Goal: Task Accomplishment & Management: Manage account settings

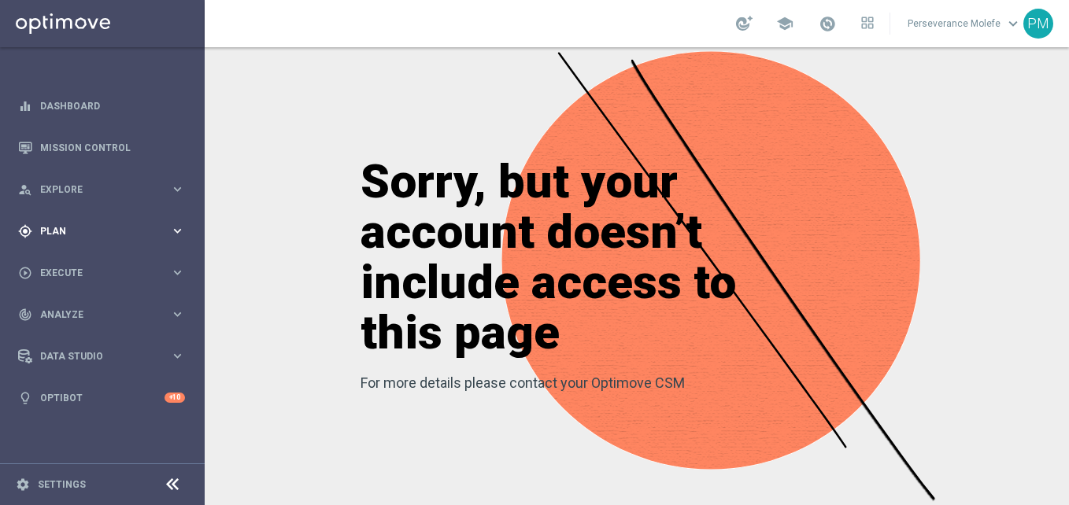
click at [116, 232] on span "Plan" at bounding box center [105, 231] width 130 height 9
click at [86, 311] on span "Templates" at bounding box center [98, 310] width 113 height 9
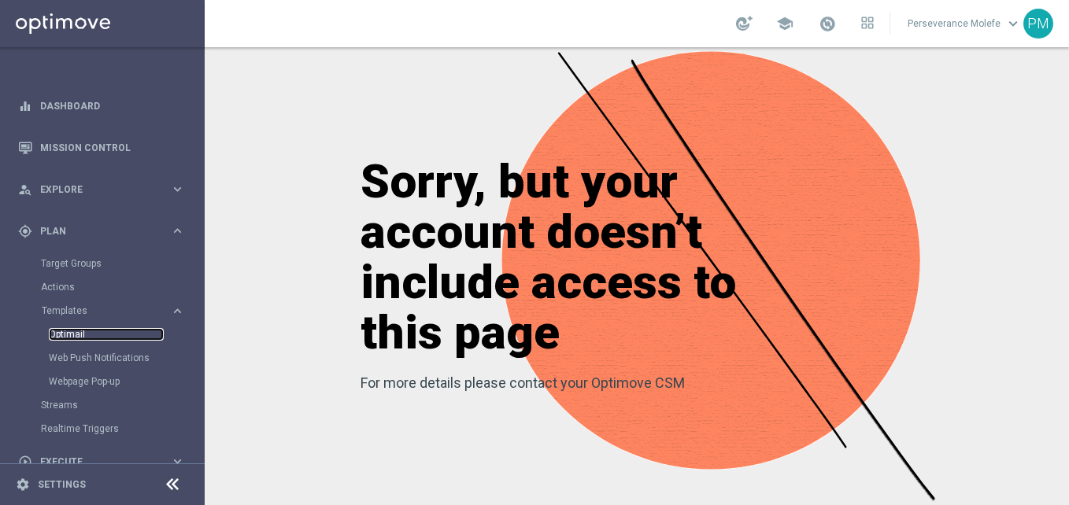
click at [83, 334] on link "Optimail" at bounding box center [106, 334] width 115 height 13
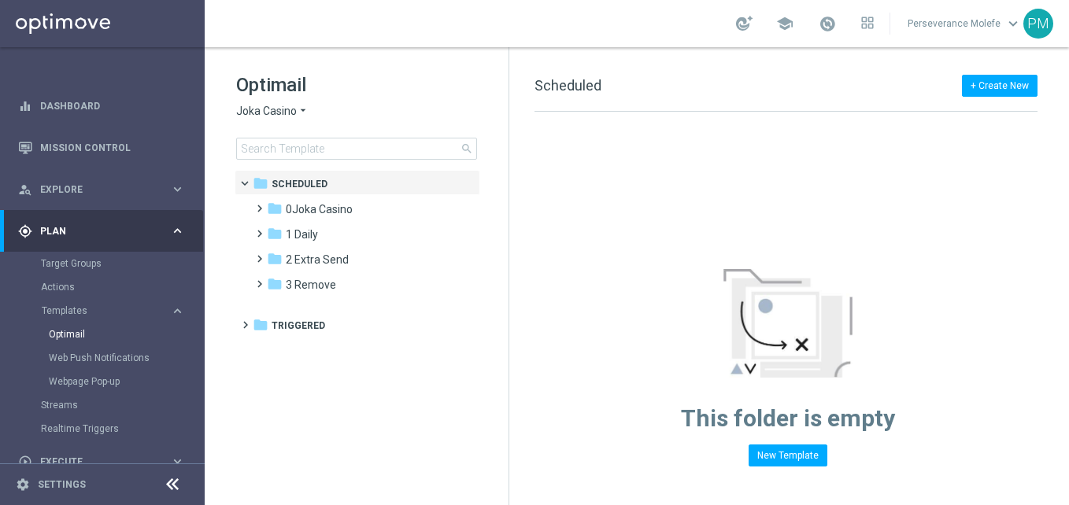
click at [279, 113] on span "Joka Casino" at bounding box center [266, 111] width 61 height 15
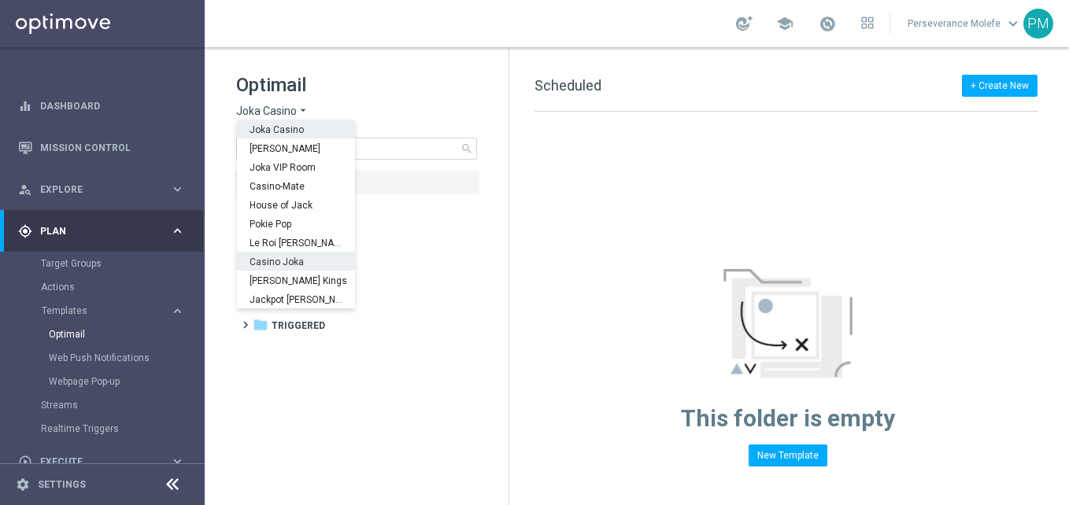
click at [0, 0] on span "Casino Joka" at bounding box center [0, 0] width 0 height 0
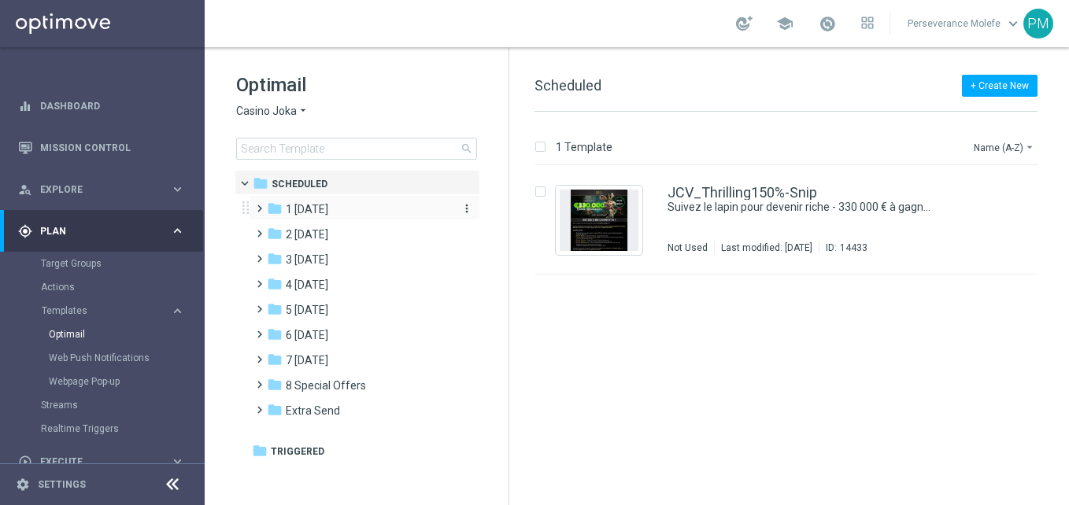
click at [323, 211] on span "1 Tuesday" at bounding box center [307, 209] width 42 height 14
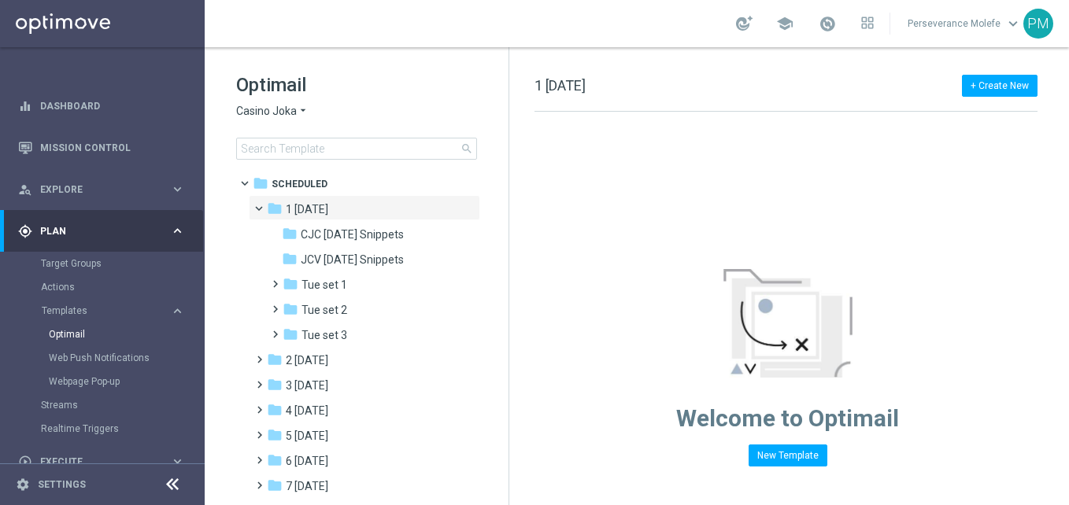
click at [283, 113] on span "Casino Joka" at bounding box center [266, 111] width 61 height 15
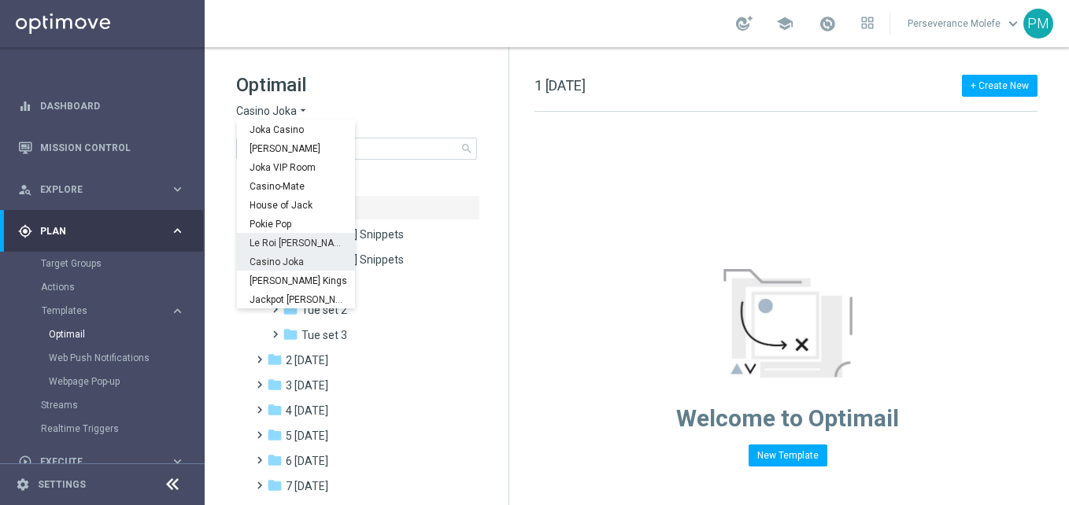
click at [0, 0] on span "Le Roi Johnny" at bounding box center [0, 0] width 0 height 0
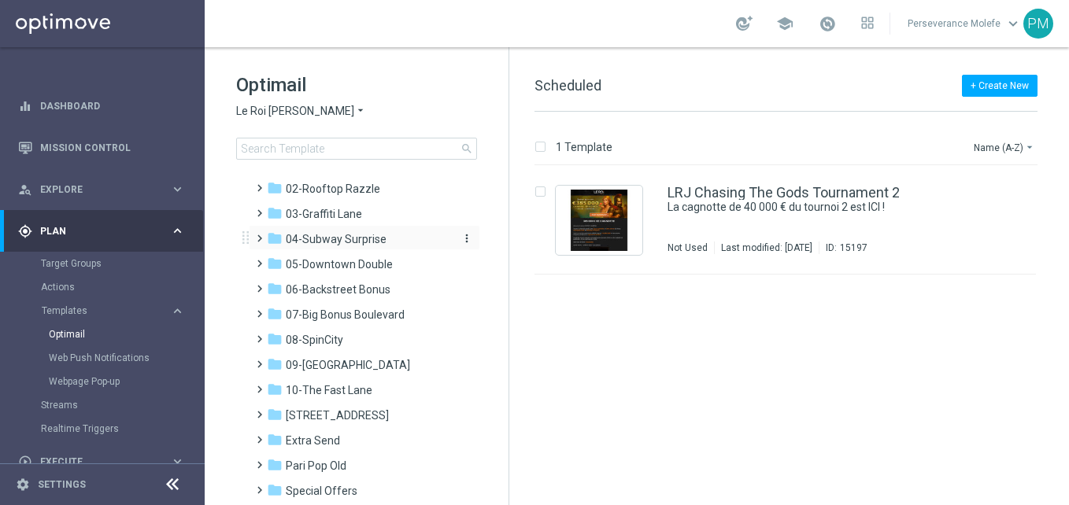
scroll to position [87, 0]
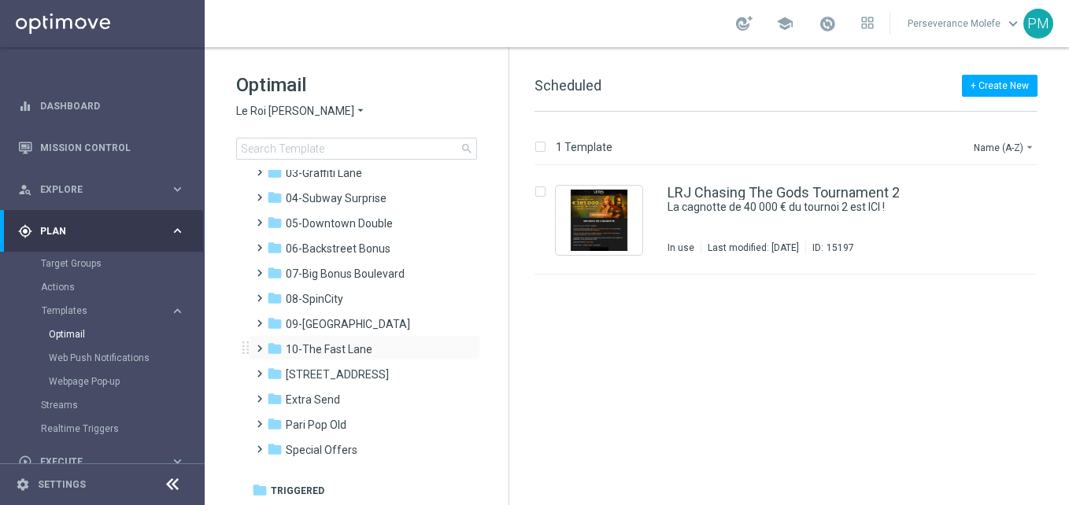
click at [367, 339] on div "folder 10-The Fast Lane more_vert" at bounding box center [364, 347] width 231 height 25
click at [366, 339] on div "folder 10-The Fast Lane more_vert" at bounding box center [364, 347] width 231 height 25
click at [324, 344] on div "folder 10-The Fast Lane more_vert" at bounding box center [364, 347] width 231 height 25
click at [324, 344] on span "10-The Fast Lane" at bounding box center [329, 349] width 87 height 14
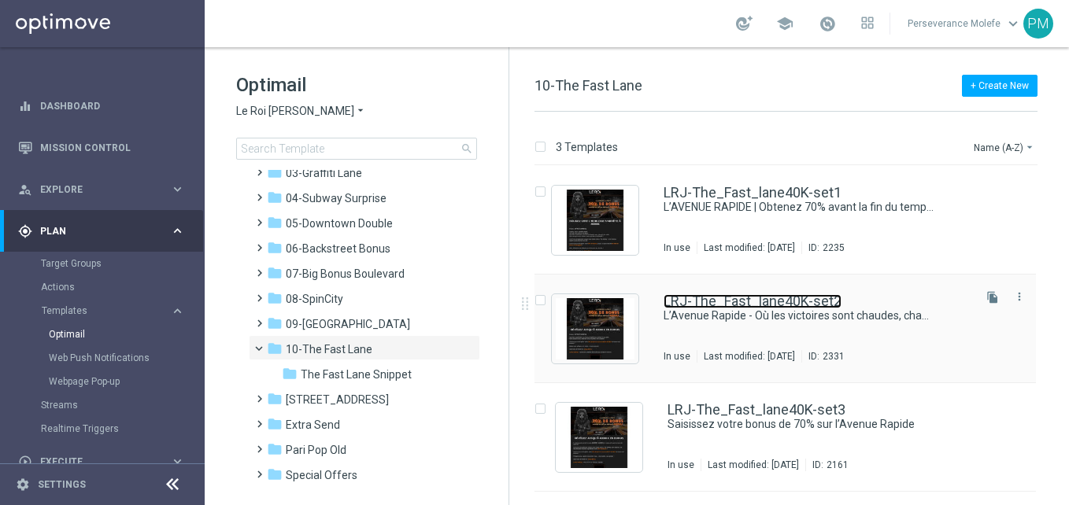
click at [800, 296] on link "LRJ-The_Fast_lane40K-set2" at bounding box center [752, 301] width 178 height 14
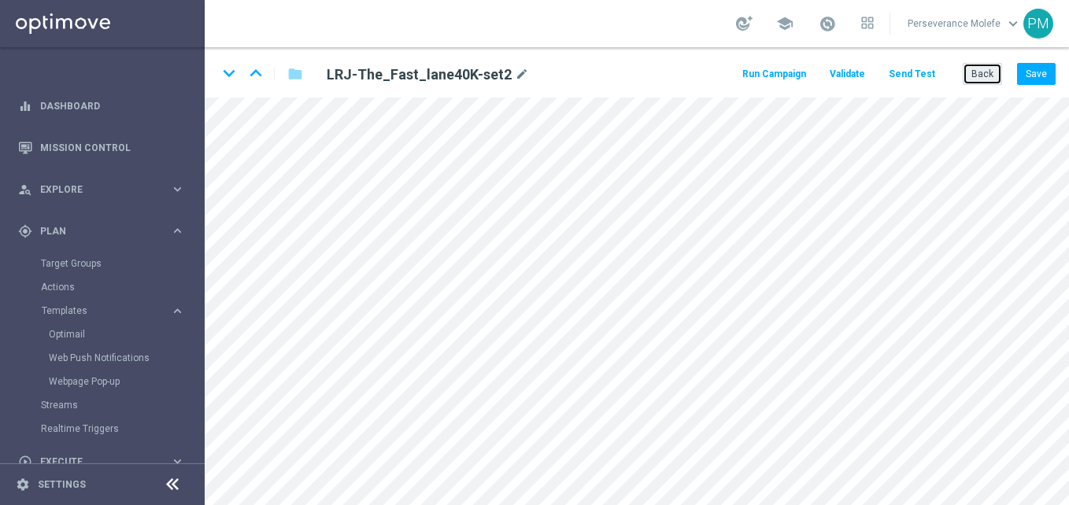
click at [967, 76] on button "Back" at bounding box center [981, 74] width 39 height 22
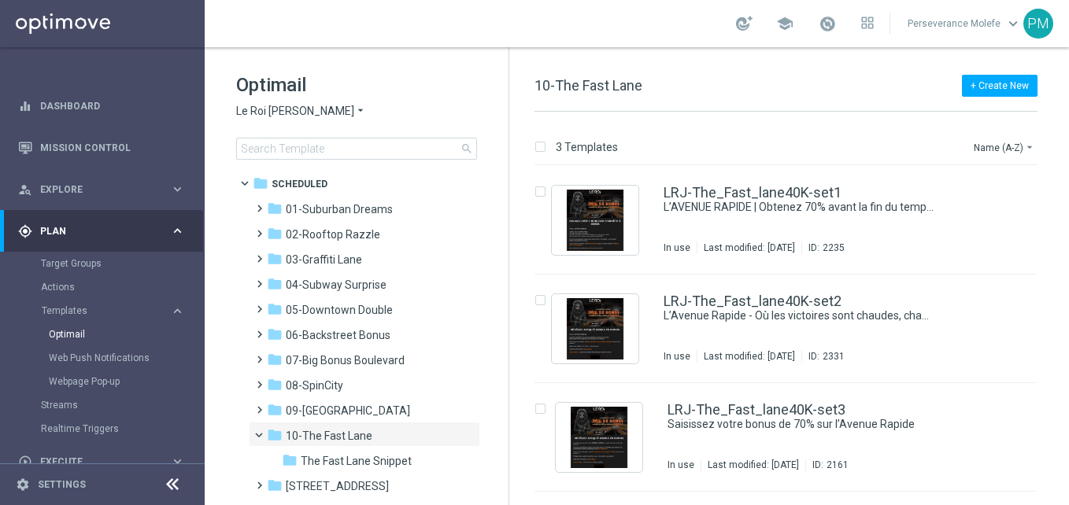
click at [291, 116] on span "Le Roi Johnny" at bounding box center [295, 111] width 118 height 15
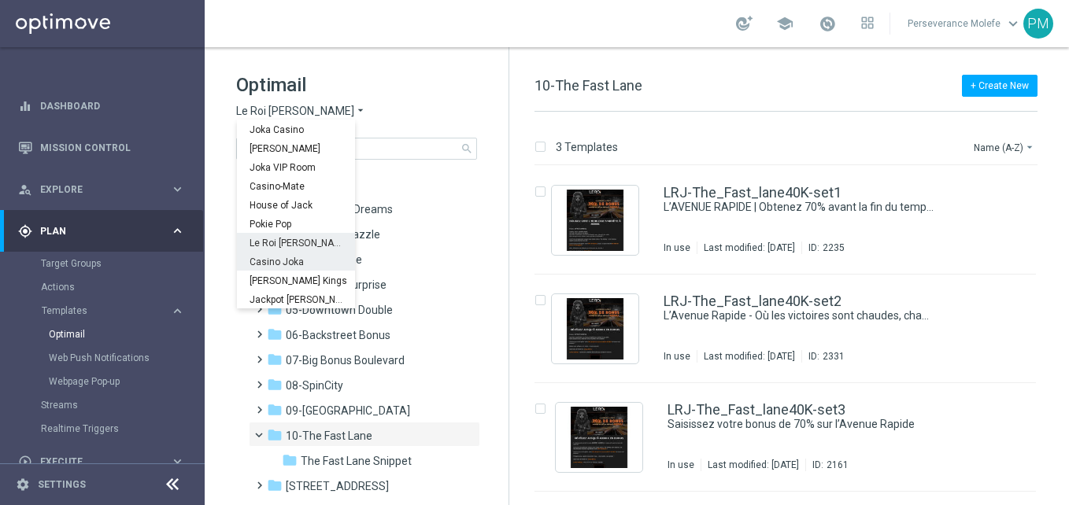
click at [0, 0] on span "Casino Joka" at bounding box center [0, 0] width 0 height 0
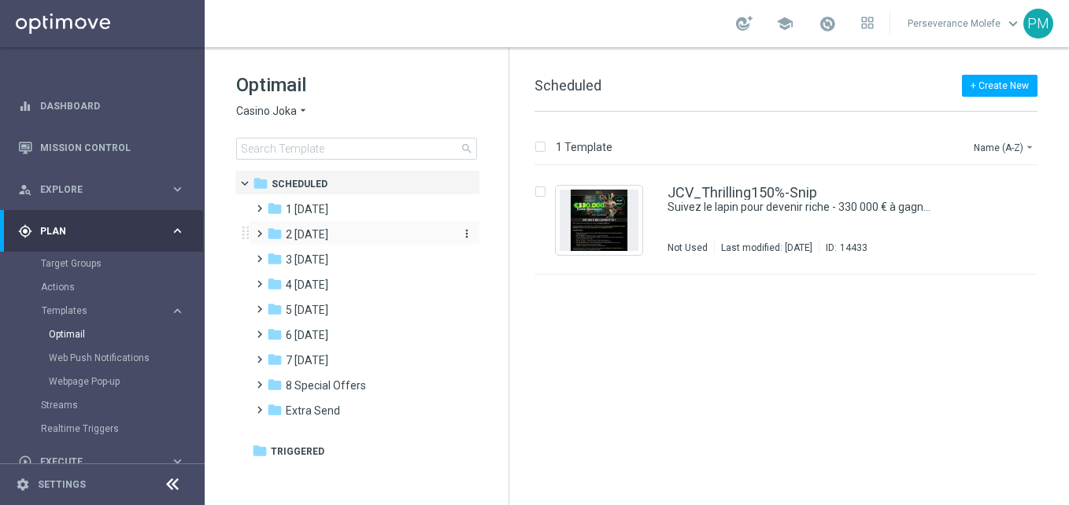
click at [323, 240] on span "2 Wednesday" at bounding box center [307, 234] width 42 height 14
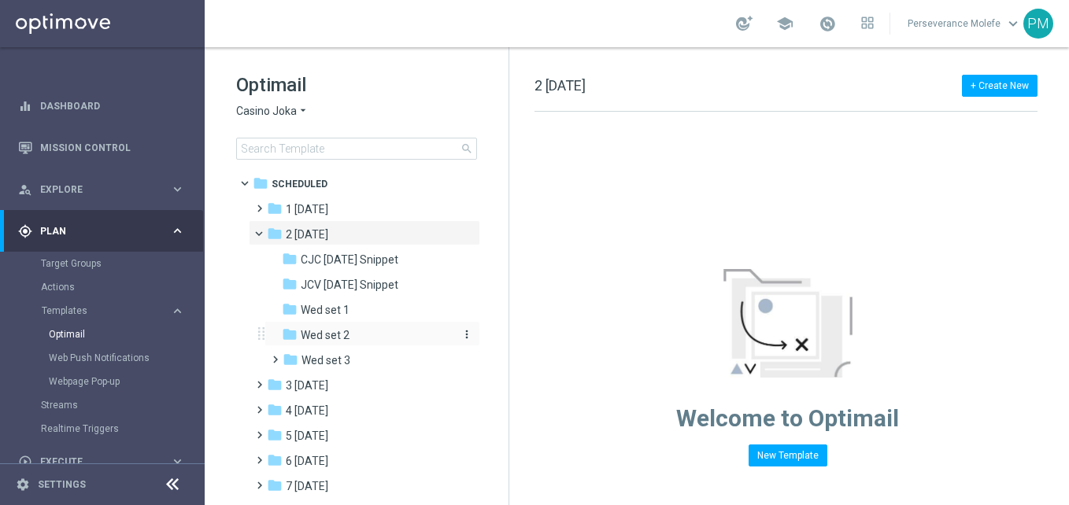
click at [350, 332] on div "folder Wed set 2" at bounding box center [366, 336] width 168 height 18
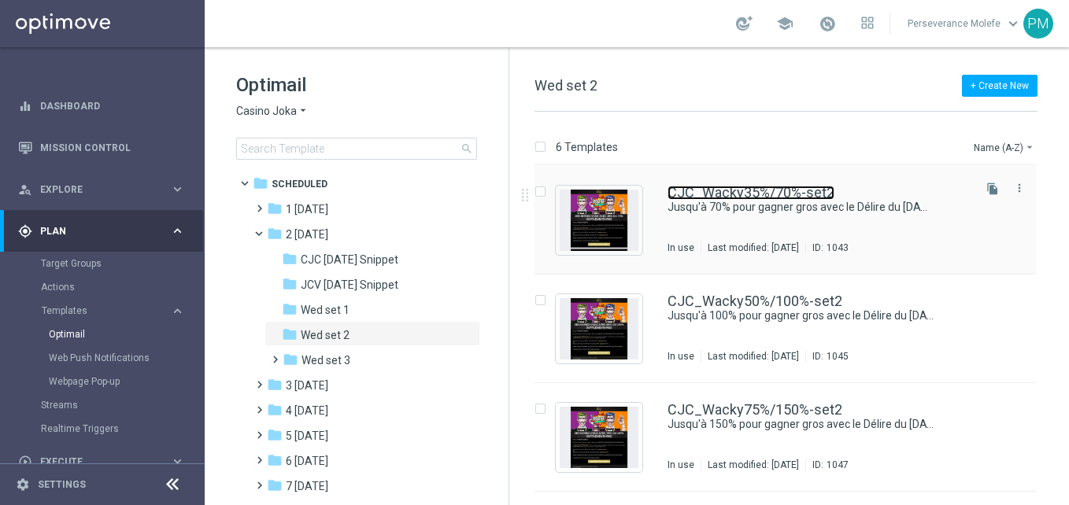
click at [752, 193] on link "CJC_Wacky35%/70%-set2" at bounding box center [750, 193] width 167 height 14
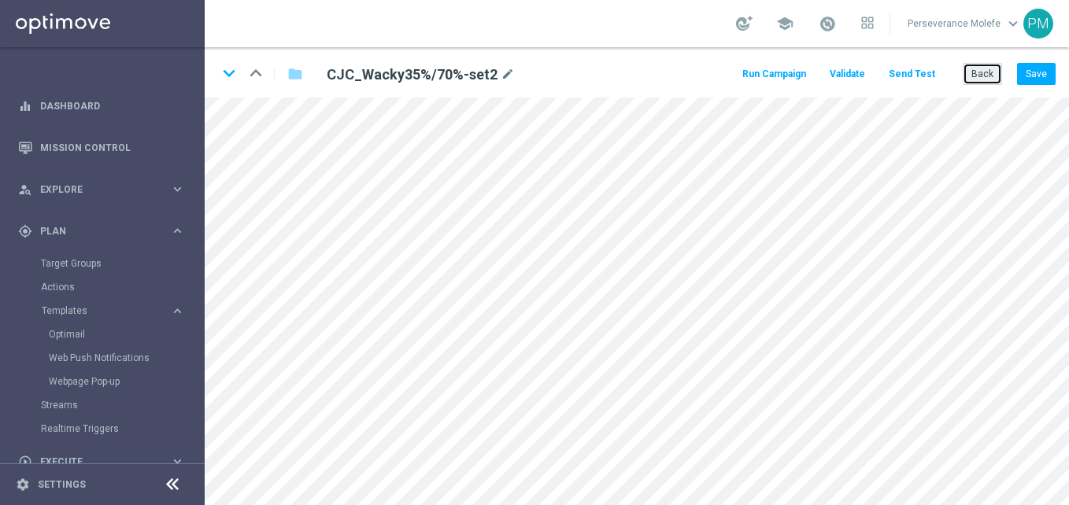
click at [986, 80] on button "Back" at bounding box center [981, 74] width 39 height 22
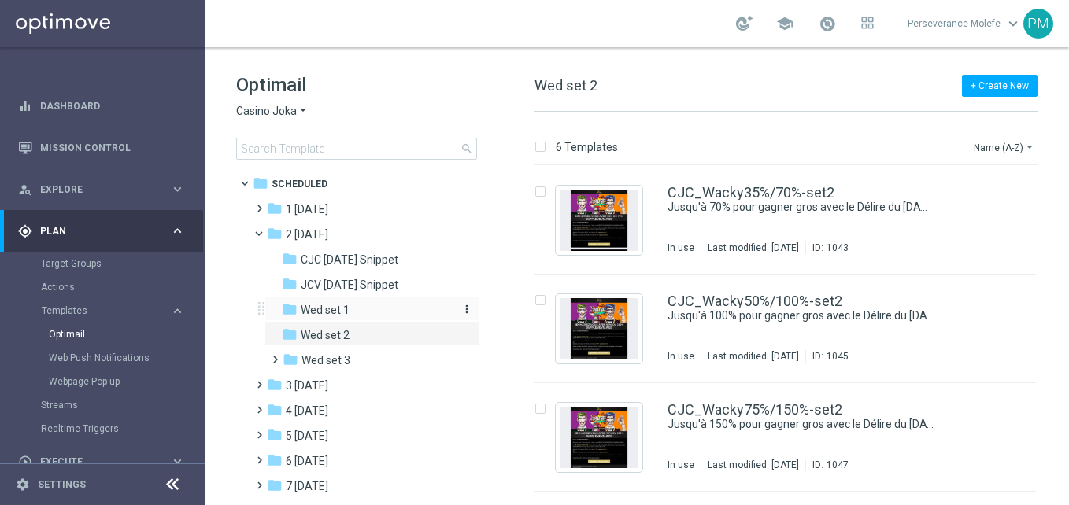
click at [378, 308] on div "folder Wed set 1" at bounding box center [366, 310] width 168 height 18
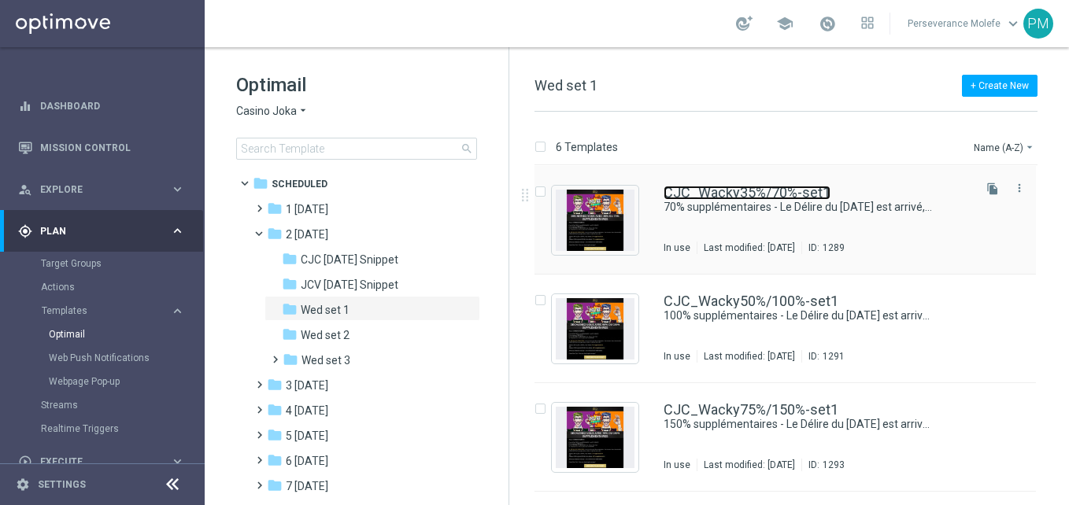
click at [784, 189] on link "CJC_Wacky35%/70%-set1" at bounding box center [746, 193] width 167 height 14
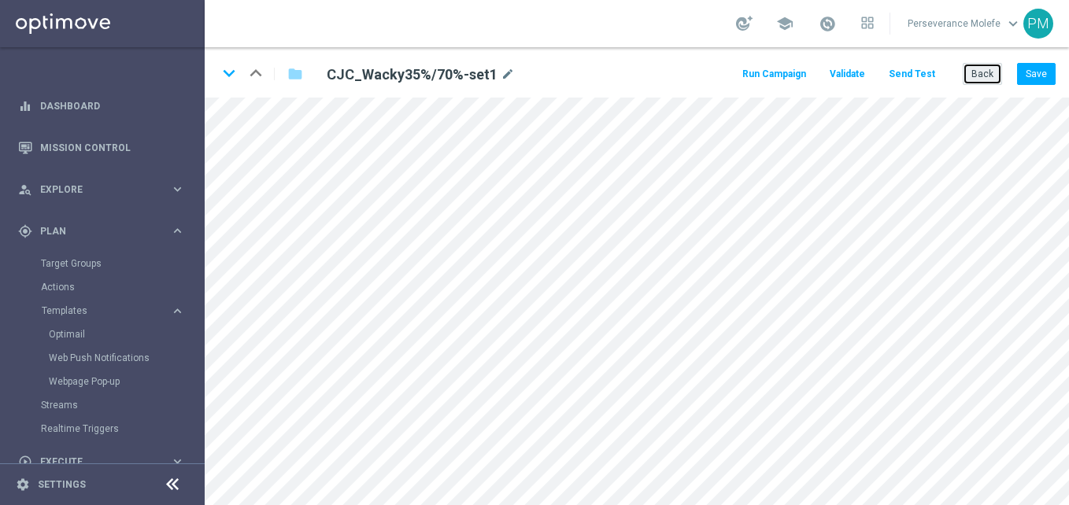
click at [970, 71] on button "Back" at bounding box center [981, 74] width 39 height 22
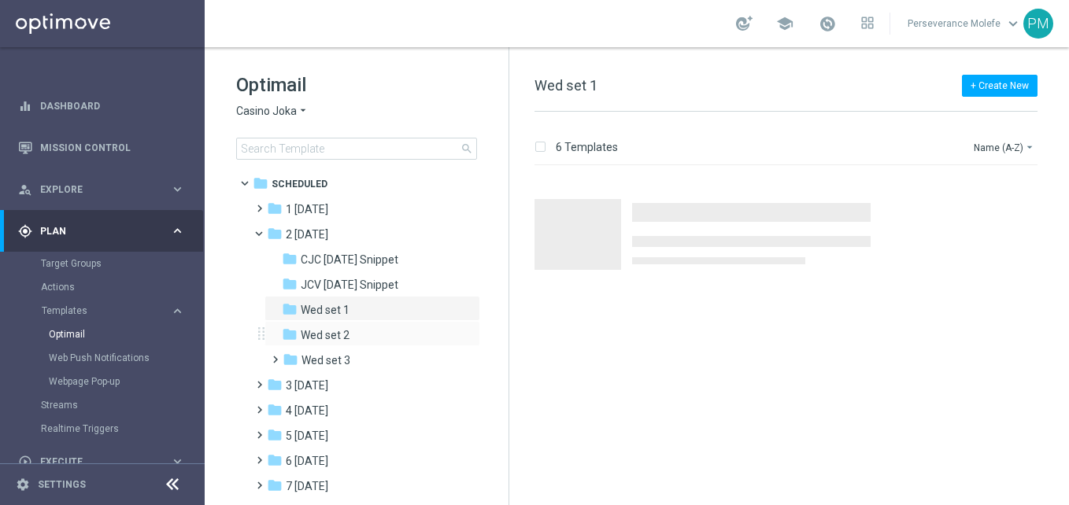
click at [363, 323] on div "folder Wed set 2 more_vert" at bounding box center [372, 333] width 216 height 25
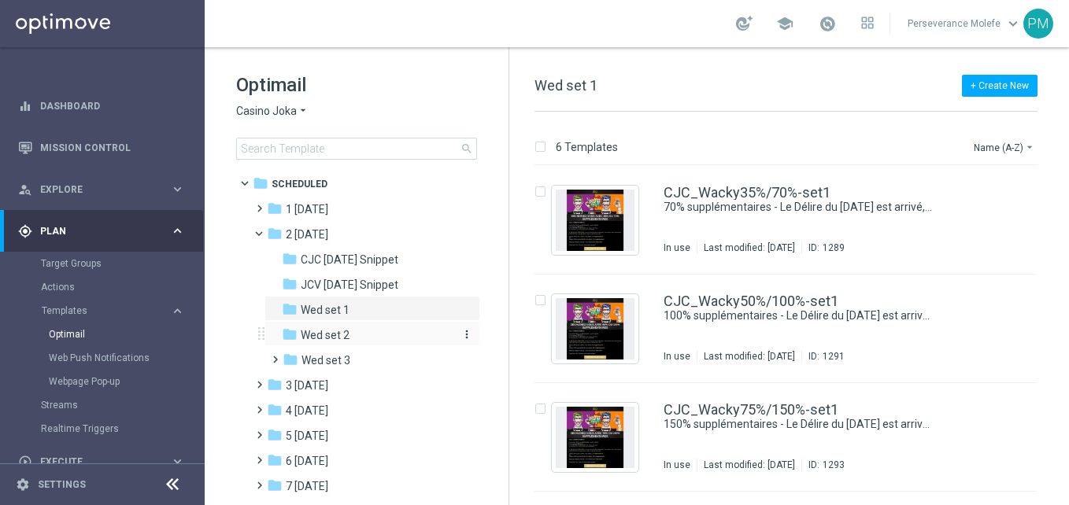
click at [376, 338] on div "folder Wed set 2" at bounding box center [366, 336] width 168 height 18
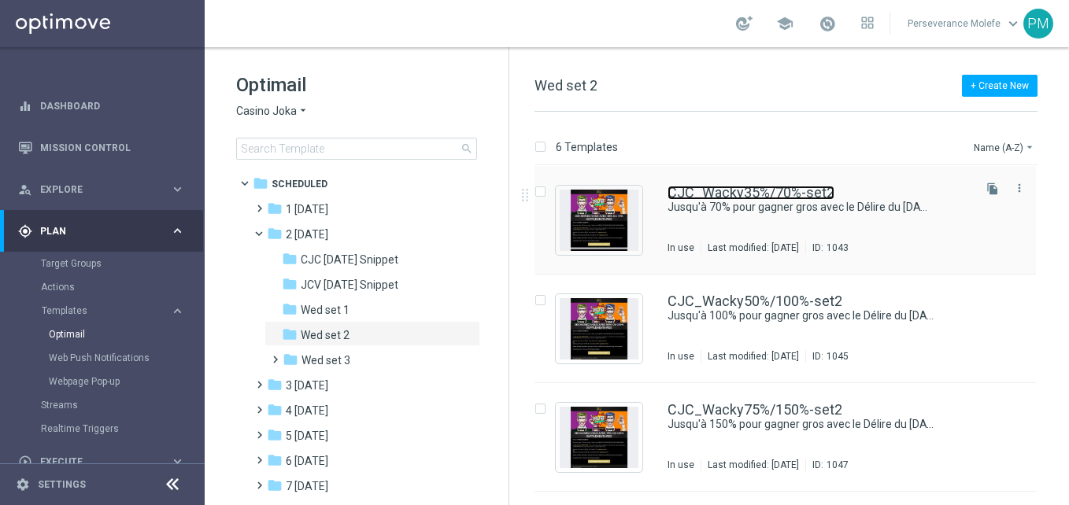
click at [708, 196] on link "CJC_Wacky35%/70%-set2" at bounding box center [750, 193] width 167 height 14
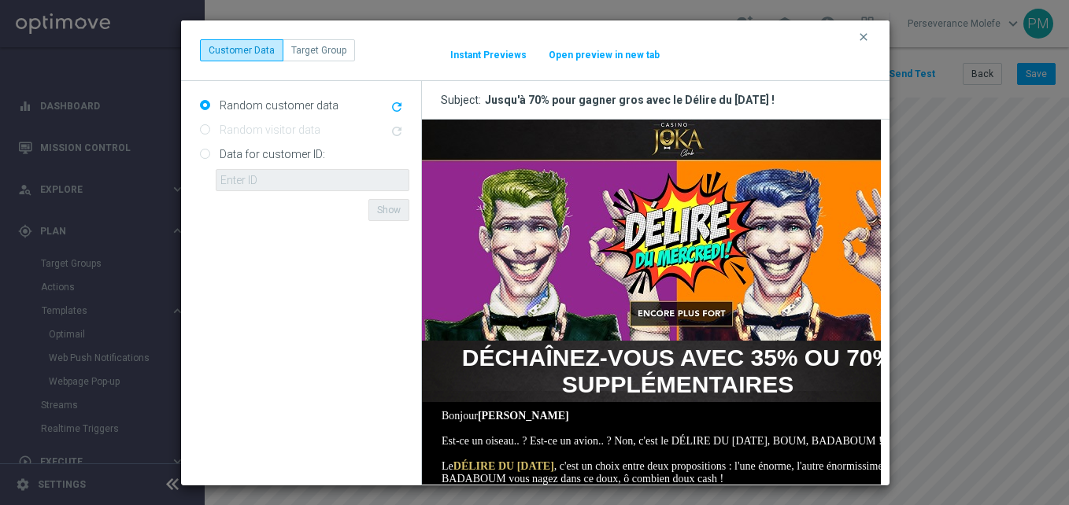
click at [595, 56] on button "Open preview in new tab" at bounding box center [604, 55] width 113 height 13
click at [866, 35] on icon "clear" at bounding box center [863, 37] width 13 height 13
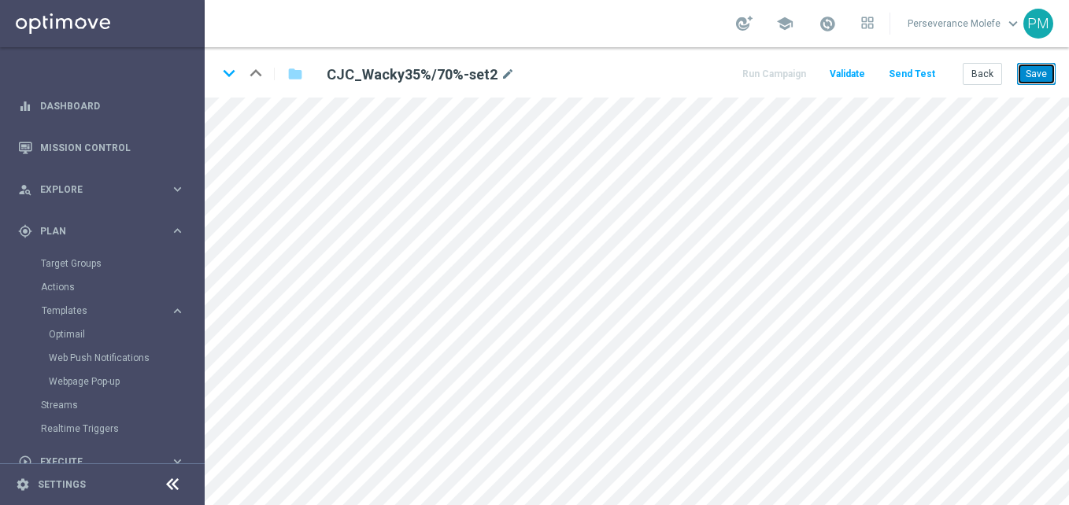
click at [1040, 79] on button "Save" at bounding box center [1036, 74] width 39 height 22
click at [992, 83] on button "Back" at bounding box center [981, 74] width 39 height 22
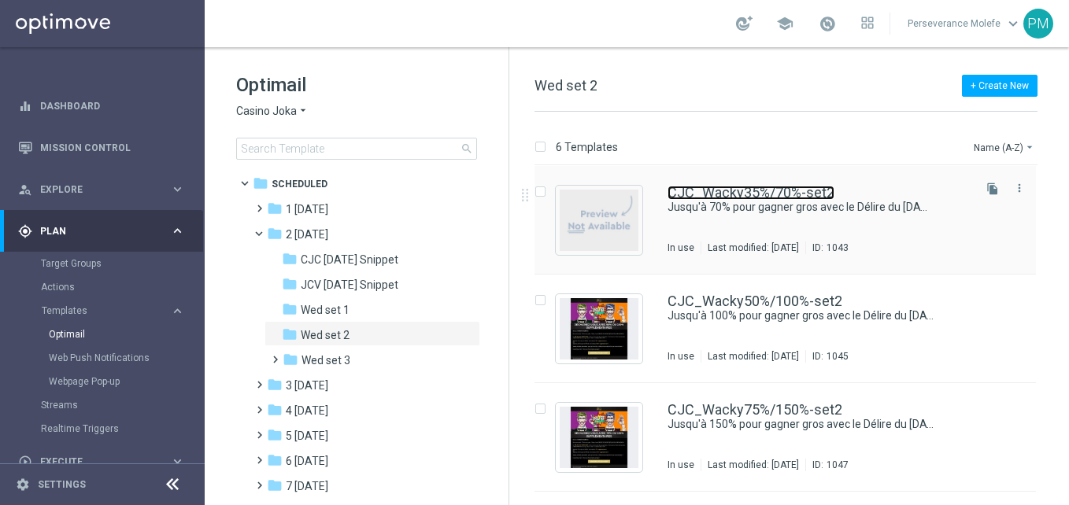
click at [702, 193] on link "CJC_Wacky35%/70%-set2" at bounding box center [750, 193] width 167 height 14
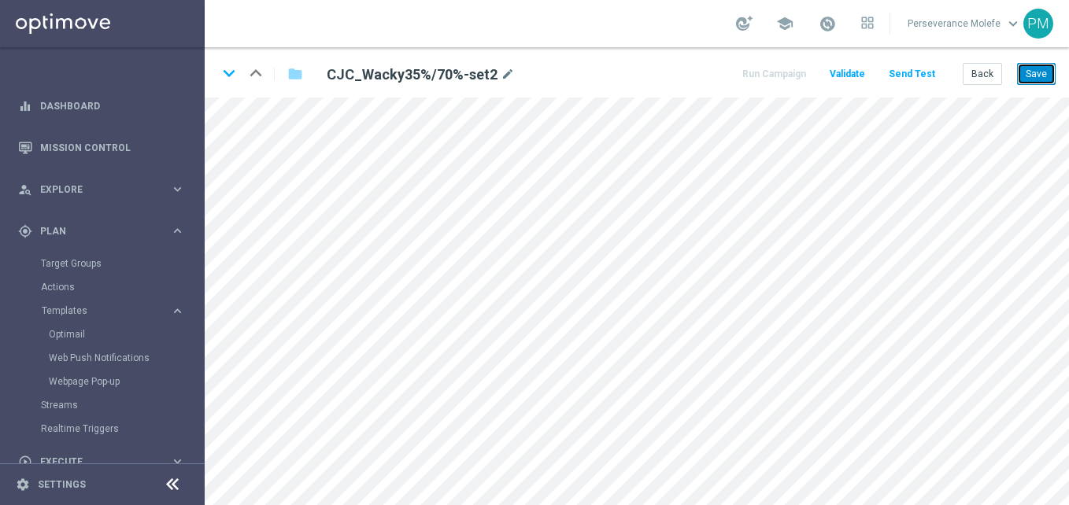
click at [1023, 76] on button "Save" at bounding box center [1036, 74] width 39 height 22
click at [990, 68] on button "Back" at bounding box center [981, 74] width 39 height 22
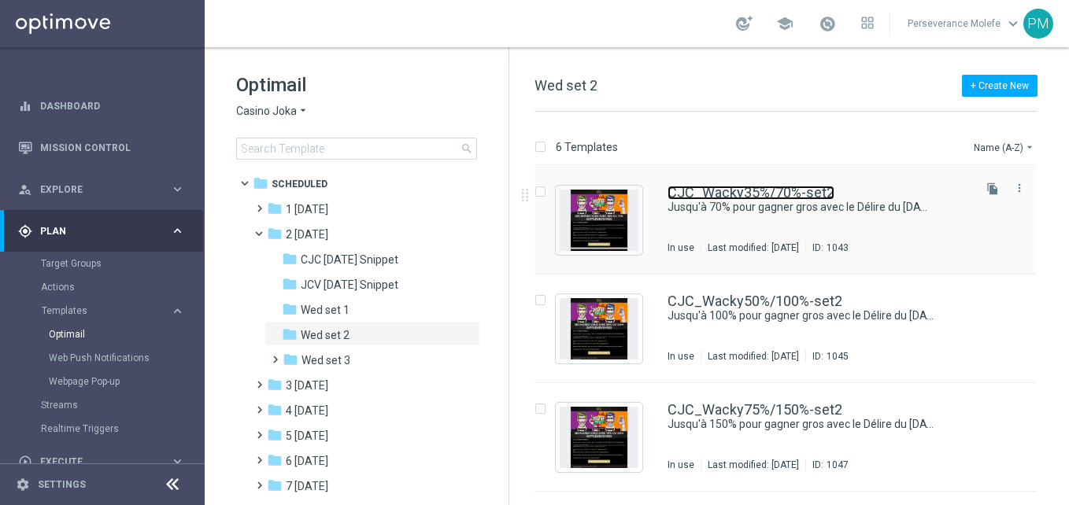
click at [700, 190] on link "CJC_Wacky35%/70%-set2" at bounding box center [750, 193] width 167 height 14
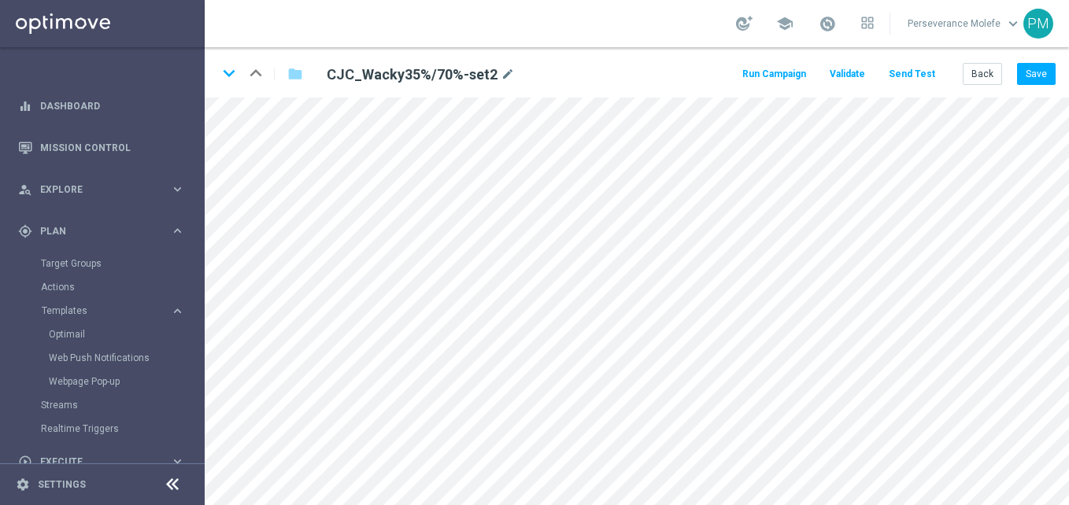
click at [908, 76] on button "Send Test" at bounding box center [911, 74] width 51 height 21
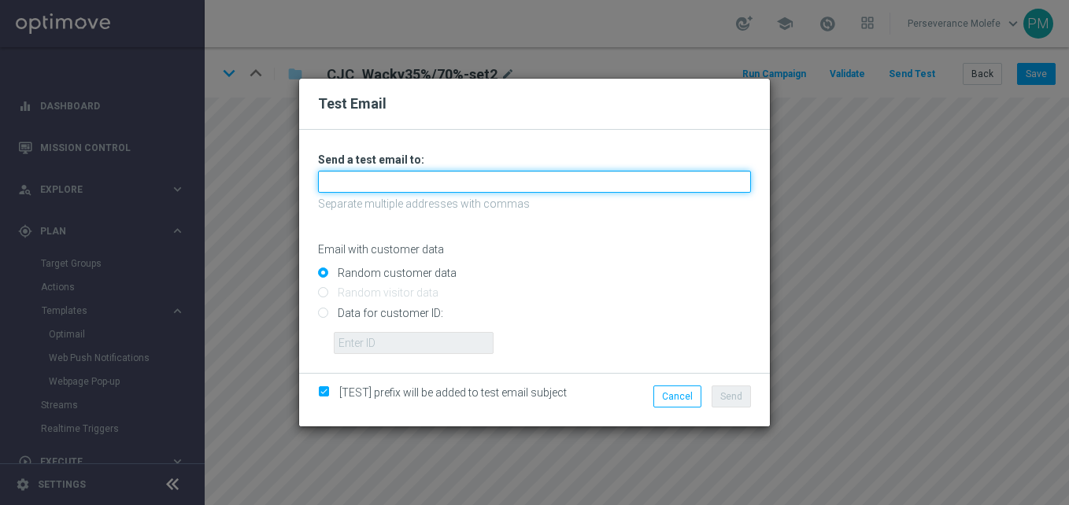
click at [446, 181] on input "text" at bounding box center [534, 182] width 433 height 22
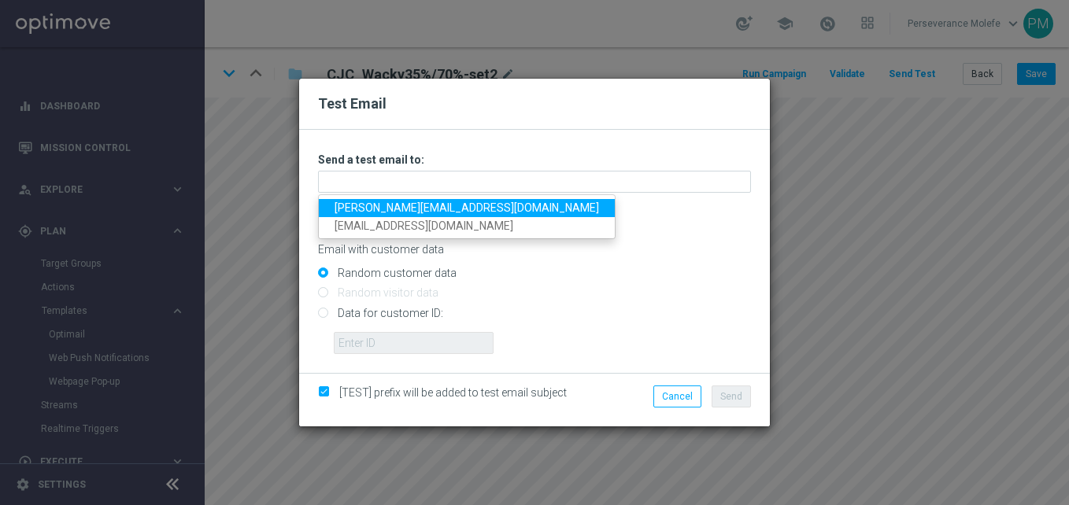
click at [432, 203] on link "Madeleine@viva-vision.net" at bounding box center [467, 208] width 296 height 18
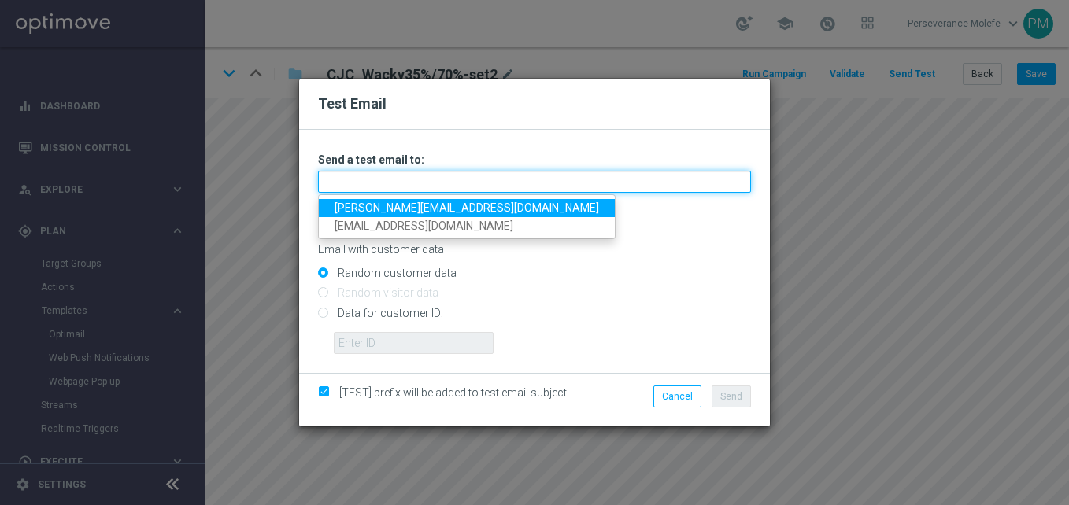
type input "Madeleine@viva-vision.net"
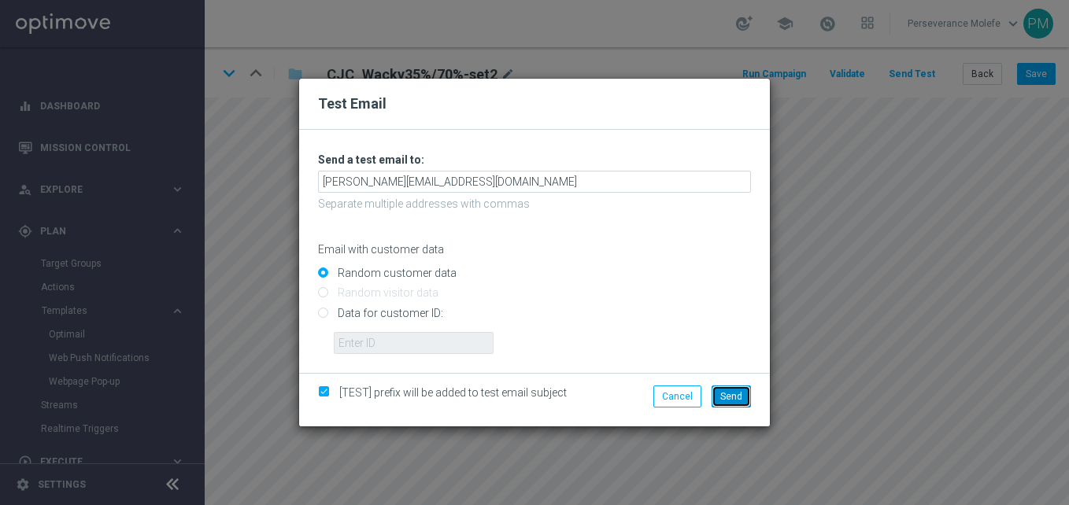
click at [735, 399] on span "Send" at bounding box center [731, 396] width 22 height 11
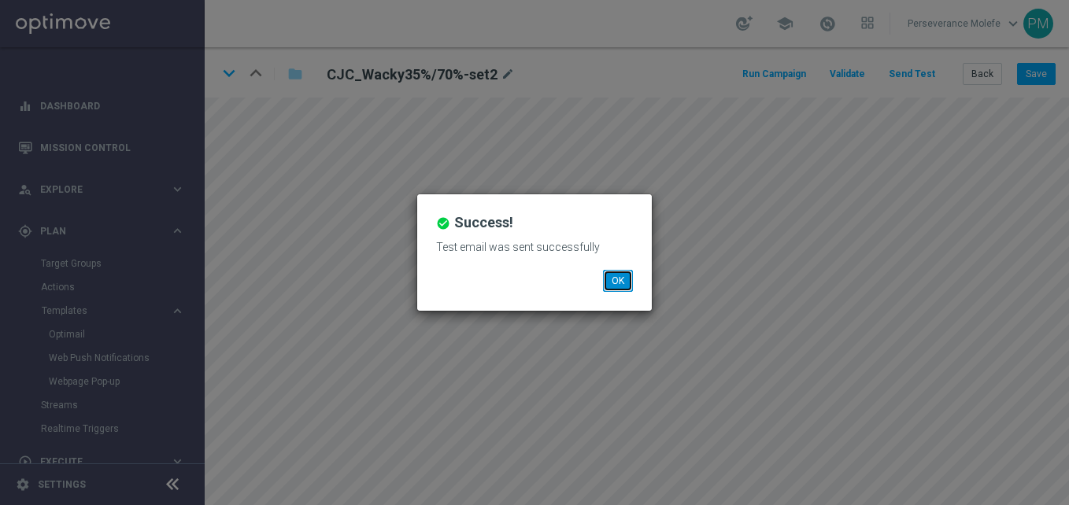
click at [614, 289] on button "OK" at bounding box center [618, 281] width 30 height 22
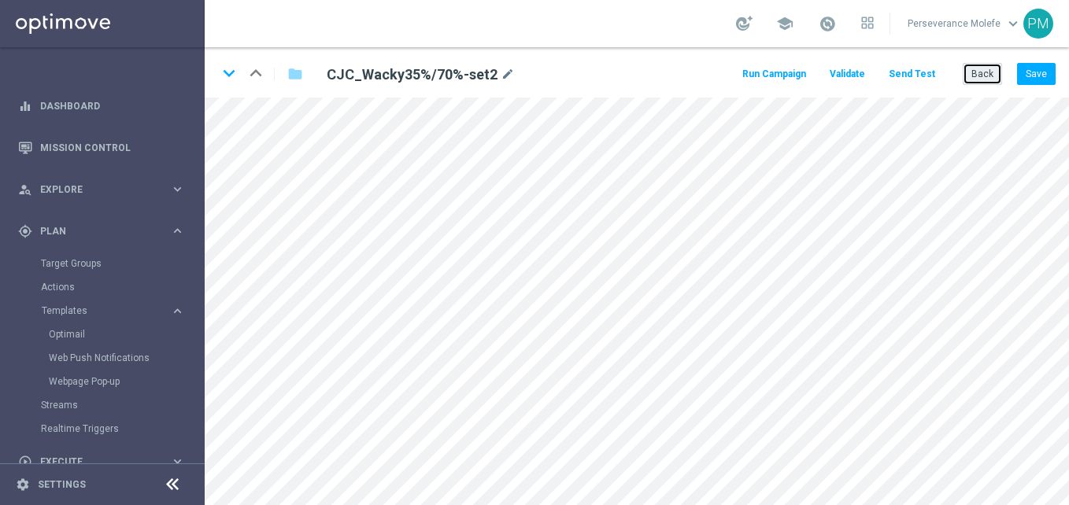
click at [989, 80] on button "Back" at bounding box center [981, 74] width 39 height 22
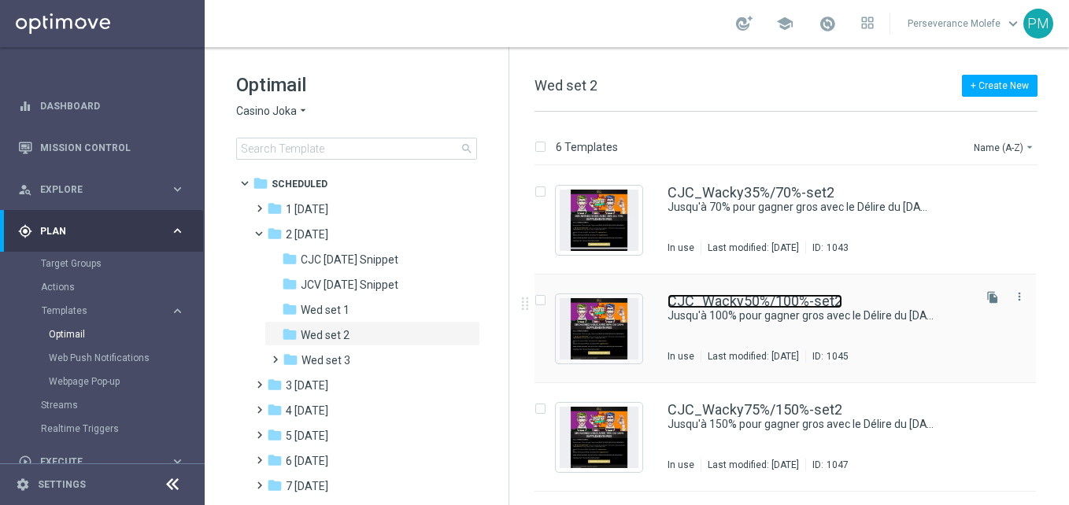
click at [747, 299] on link "CJC_Wacky50%/100%-set2" at bounding box center [754, 301] width 175 height 14
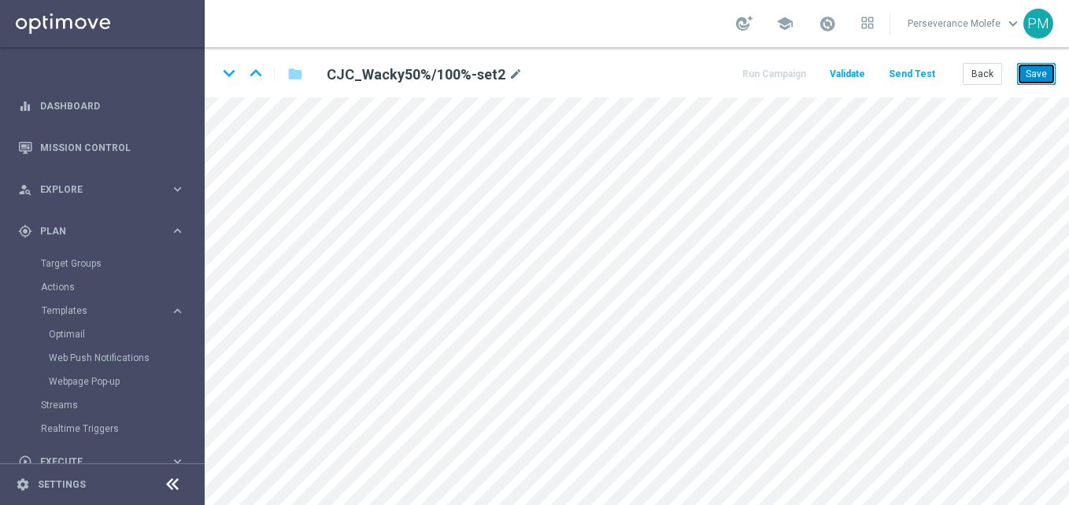
click at [1041, 76] on button "Save" at bounding box center [1036, 74] width 39 height 22
click at [234, 76] on icon "keyboard_arrow_down" at bounding box center [229, 73] width 24 height 24
click at [1025, 76] on button "Save" at bounding box center [1036, 74] width 39 height 22
click at [991, 66] on button "Back" at bounding box center [981, 74] width 39 height 22
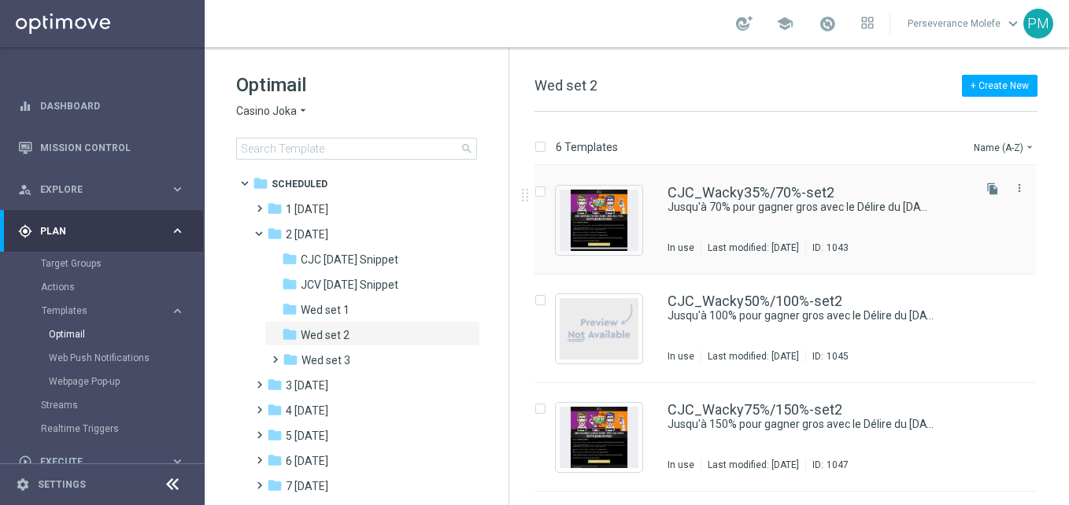
click at [704, 182] on div "CJC_Wacky35%/70%-set2 Jusqu'à 70% pour gagner gros avec le Délire du mercredi !…" at bounding box center [784, 220] width 501 height 109
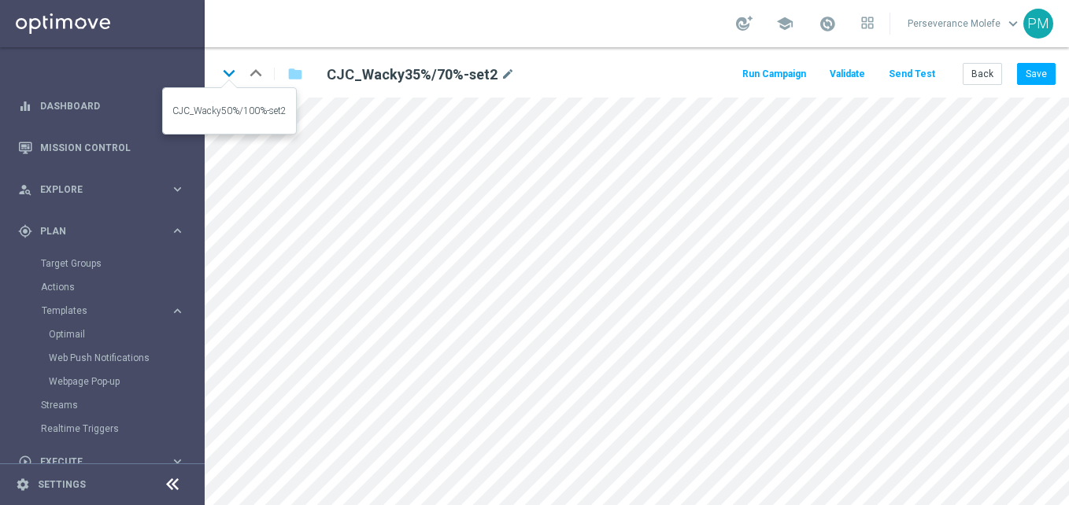
click at [226, 72] on icon "keyboard_arrow_down" at bounding box center [229, 73] width 24 height 24
click at [228, 68] on icon "keyboard_arrow_down" at bounding box center [229, 73] width 24 height 24
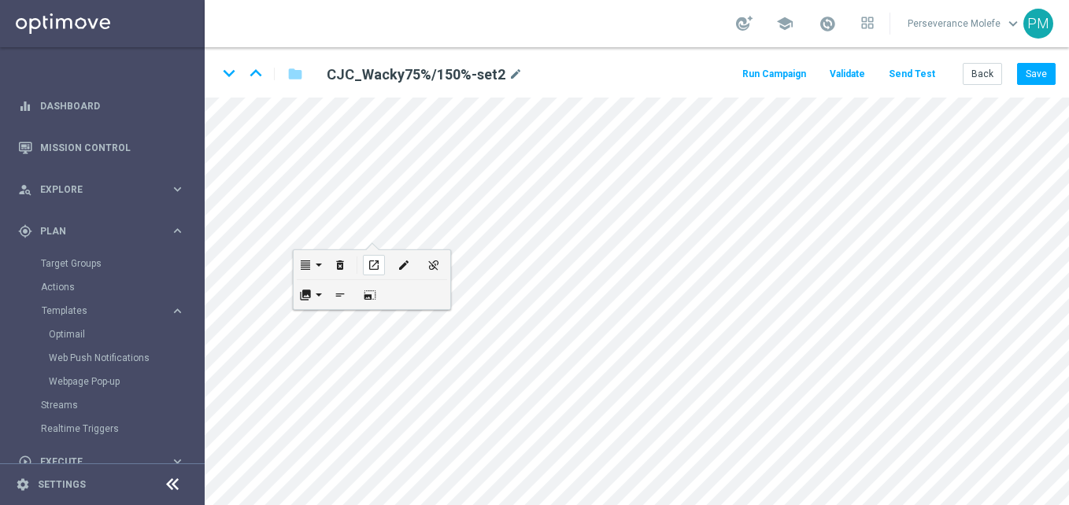
click at [378, 256] on div "open_in_new" at bounding box center [374, 265] width 22 height 20
click at [998, 80] on button "Back" at bounding box center [981, 74] width 39 height 22
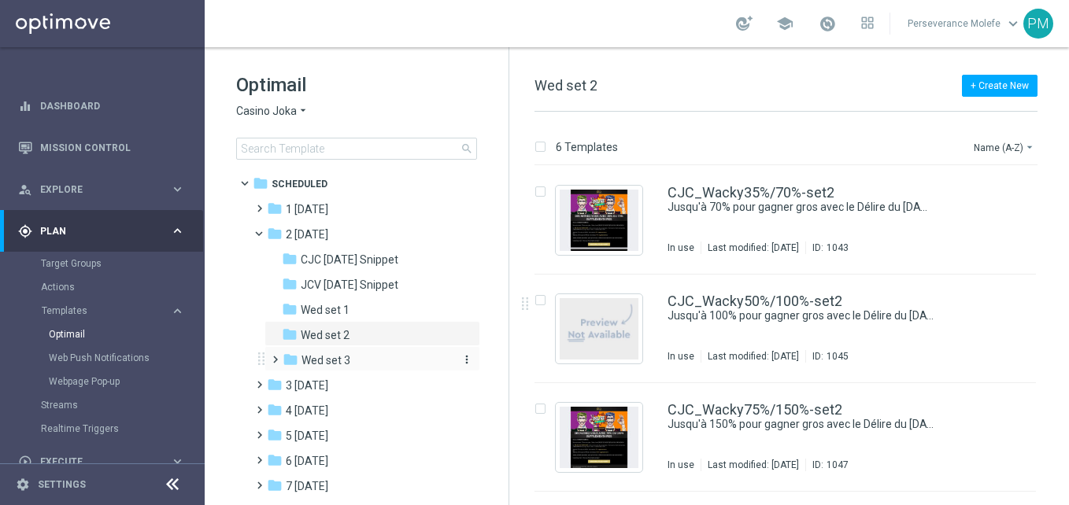
click at [391, 358] on div "folder Wed set 3" at bounding box center [367, 361] width 168 height 18
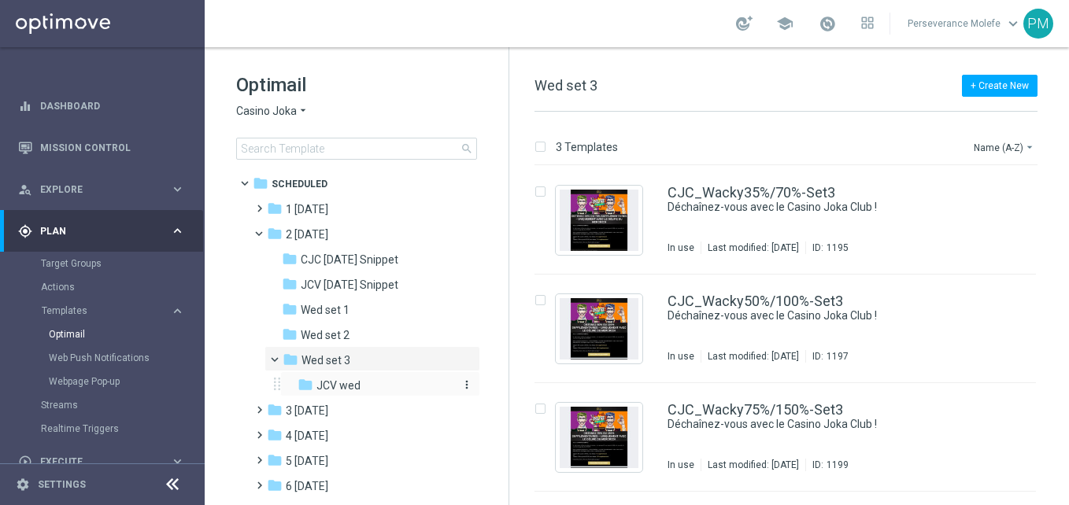
click at [366, 380] on div "folder JCV wed" at bounding box center [374, 386] width 155 height 18
click at [358, 330] on div "folder Wed set 2" at bounding box center [366, 336] width 168 height 18
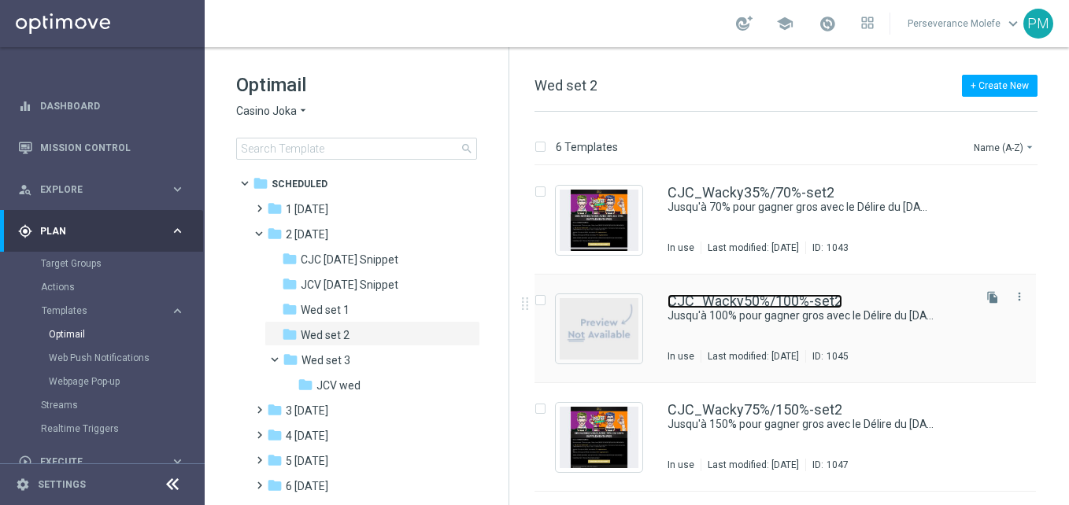
click at [736, 297] on link "CJC_Wacky50%/100%-set2" at bounding box center [754, 301] width 175 height 14
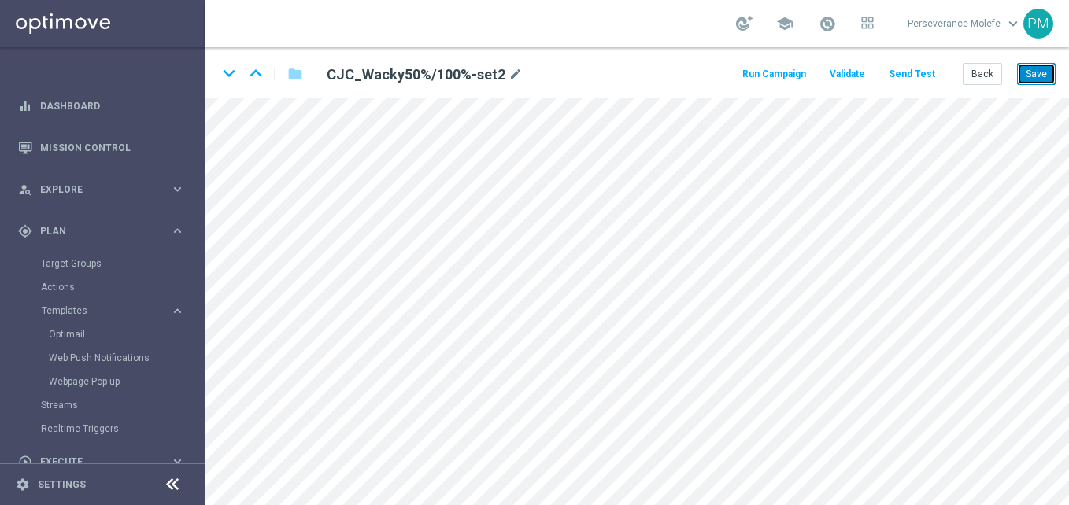
click at [1037, 77] on button "Save" at bounding box center [1036, 74] width 39 height 22
click at [229, 69] on icon "keyboard_arrow_down" at bounding box center [229, 73] width 24 height 24
click at [224, 65] on icon "keyboard_arrow_down" at bounding box center [229, 73] width 24 height 24
click at [1046, 68] on button "Save" at bounding box center [1036, 74] width 39 height 22
click at [987, 80] on button "Back" at bounding box center [981, 74] width 39 height 22
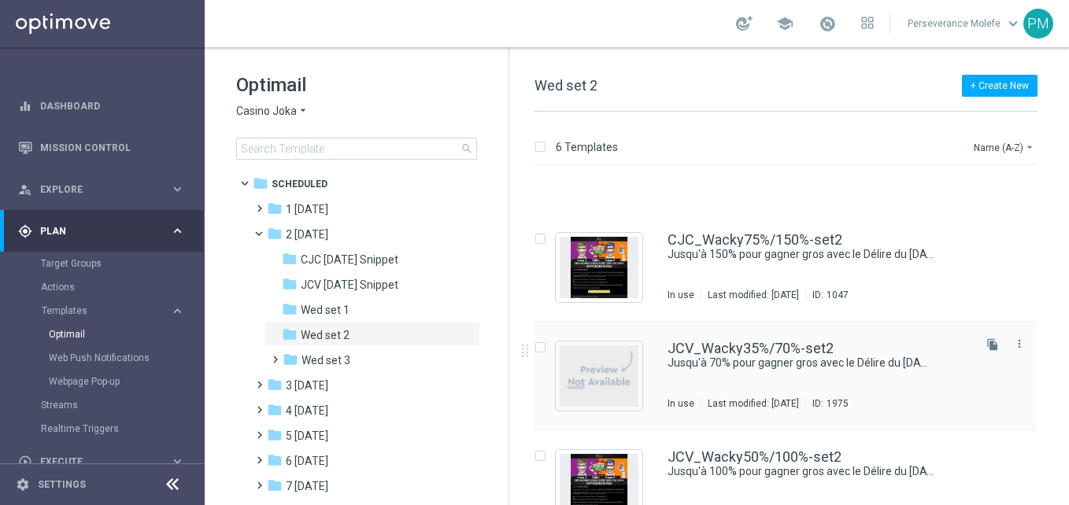
scroll to position [236, 0]
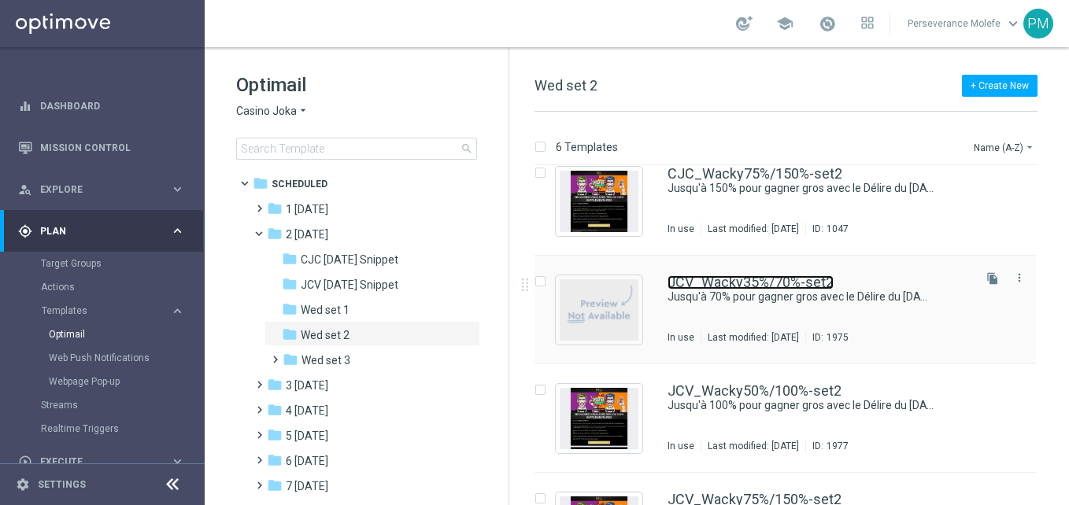
click at [733, 282] on link "JCV_Wacky35%/70%-set2" at bounding box center [750, 282] width 166 height 14
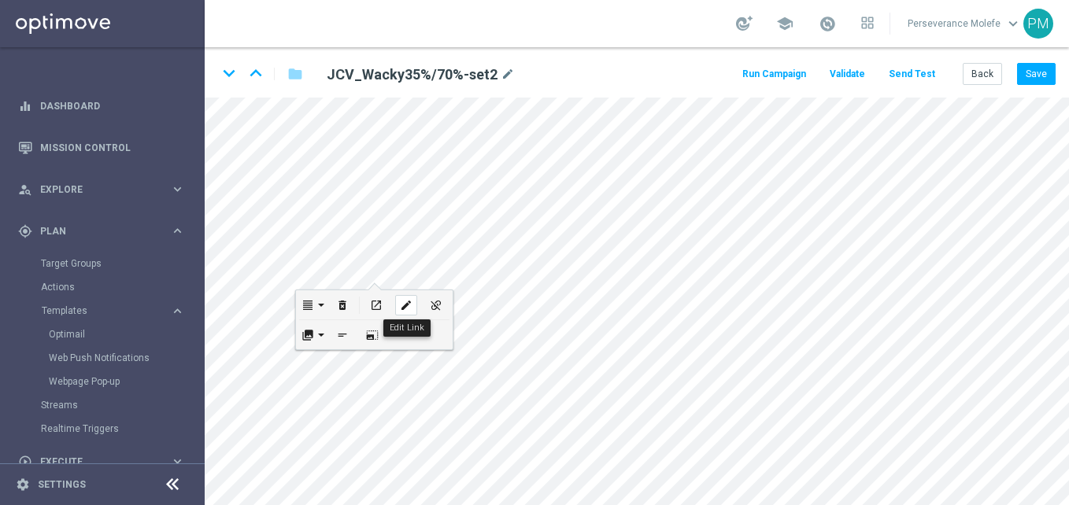
click at [405, 310] on icon "edit" at bounding box center [406, 305] width 12 height 13
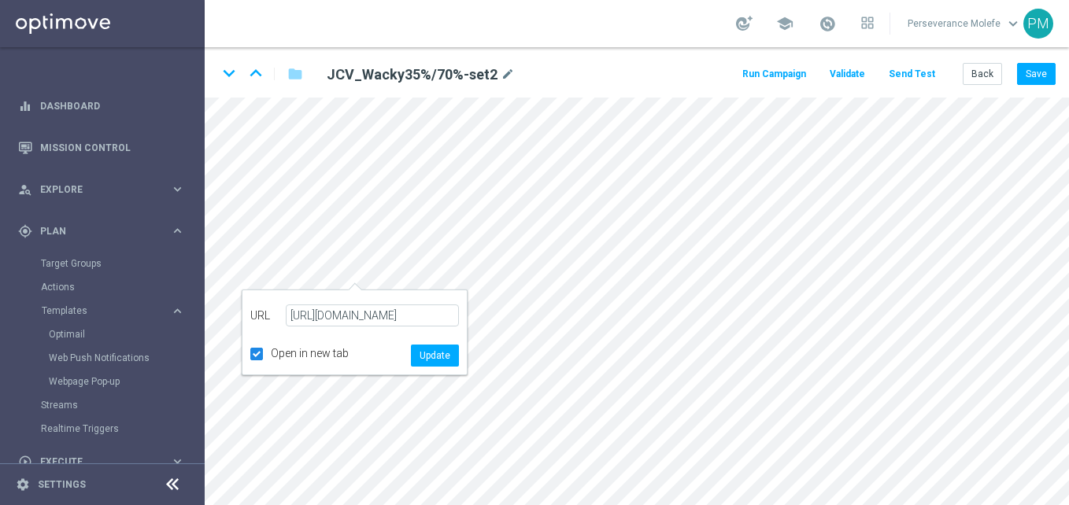
click at [275, 333] on div "URL https://www.jokaclubvip.net/" at bounding box center [354, 315] width 209 height 35
click at [441, 368] on div "arrow-left URL https://www.jokaclubvip.net/ Text Open in new tab Update" at bounding box center [355, 333] width 226 height 86
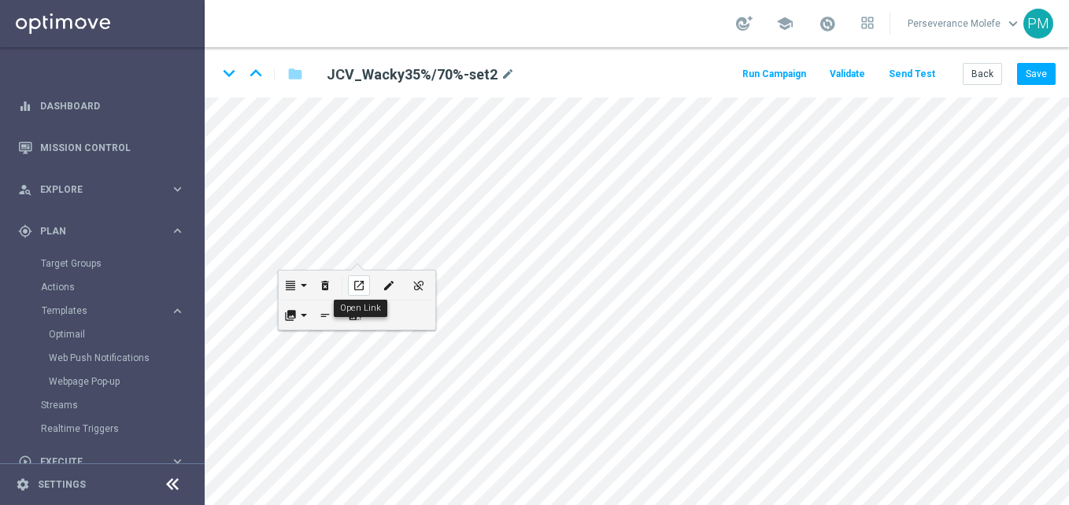
click at [355, 289] on icon "open_in_new" at bounding box center [359, 285] width 12 height 13
click at [383, 290] on icon "edit" at bounding box center [388, 285] width 12 height 13
type input "https://www.casinojokaclub.info/fr"
checkbox input "true"
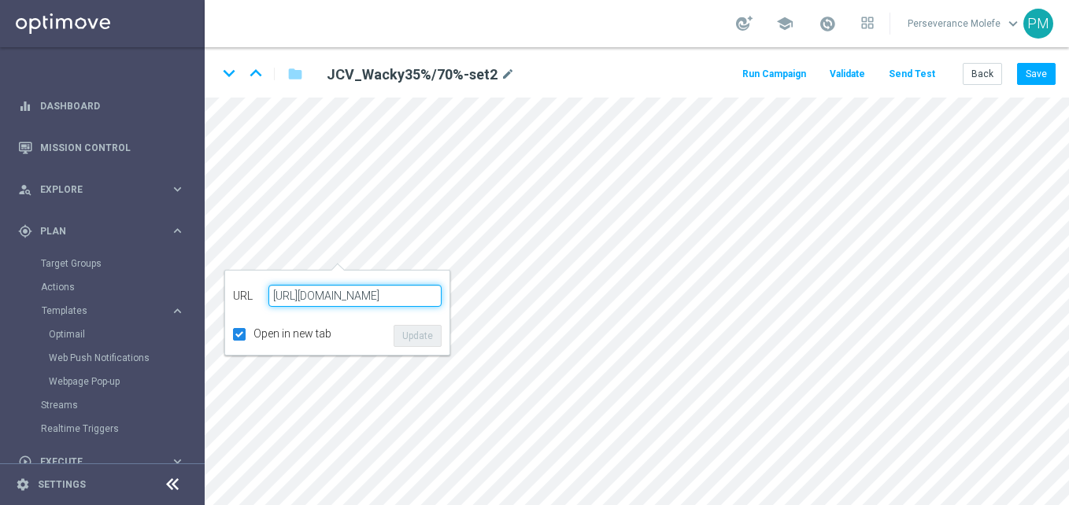
paste input "jokaclubvip.net/"
type input "https://www.jokaclubvip.net/"
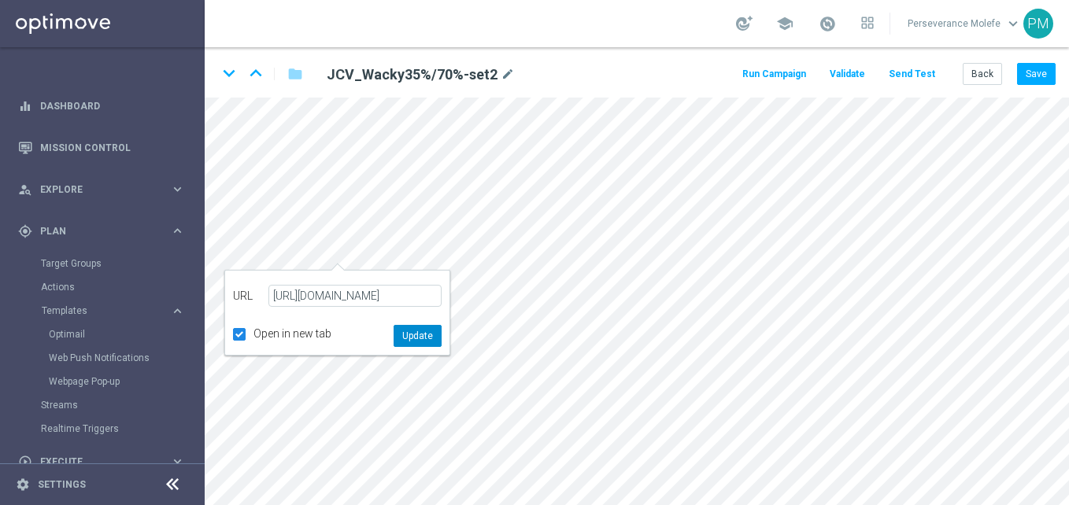
click at [412, 346] on button "Update" at bounding box center [417, 336] width 48 height 22
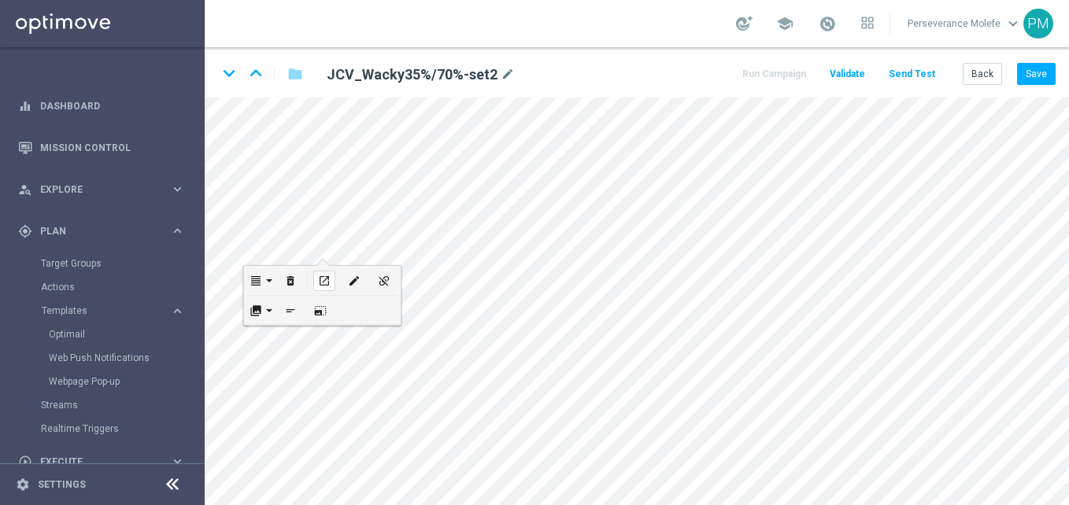
click at [328, 269] on button "open_in_new" at bounding box center [324, 280] width 30 height 29
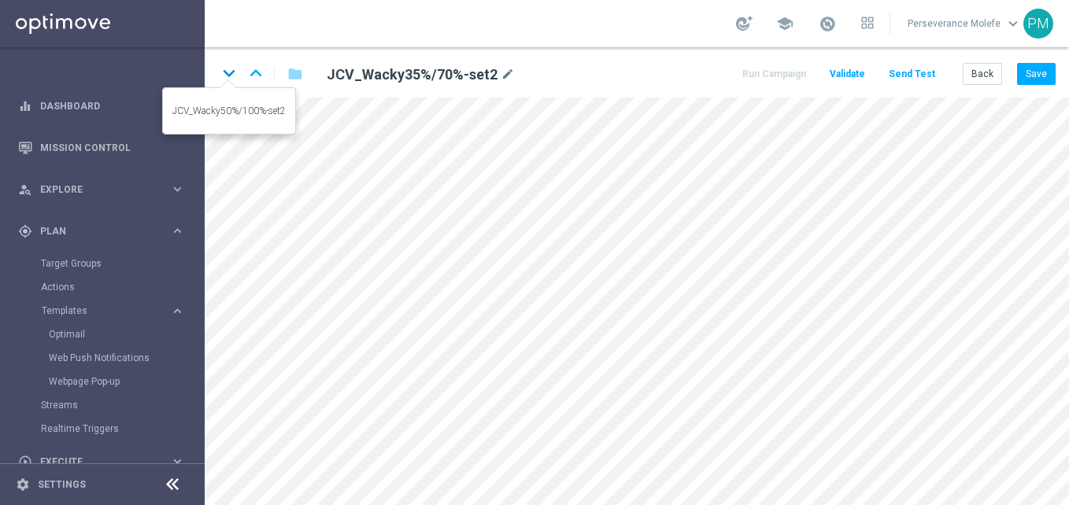
click at [220, 68] on icon "keyboard_arrow_down" at bounding box center [229, 73] width 24 height 24
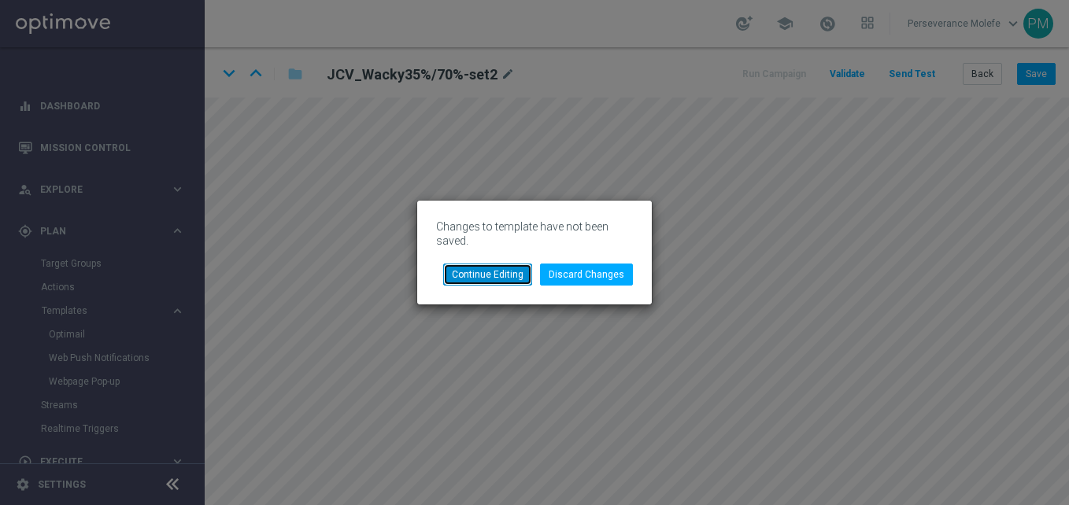
click at [521, 273] on button "Continue Editing" at bounding box center [487, 275] width 89 height 22
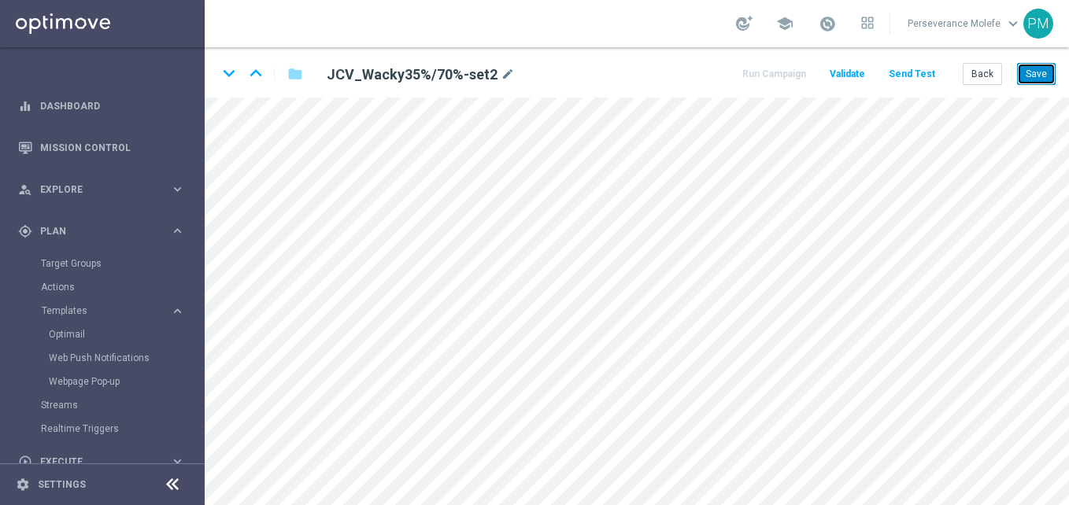
click at [1055, 70] on button "Save" at bounding box center [1036, 74] width 39 height 22
click at [235, 80] on icon "keyboard_arrow_down" at bounding box center [229, 73] width 24 height 24
click at [1015, 73] on div "Back Save" at bounding box center [1008, 74] width 93 height 22
click at [1018, 72] on button "Save" at bounding box center [1036, 74] width 39 height 22
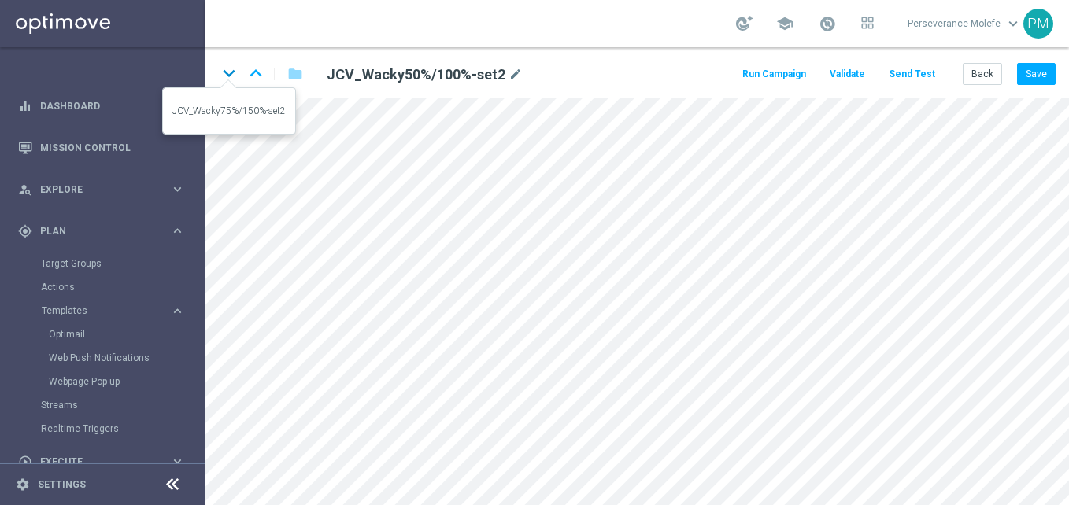
click at [225, 75] on icon "keyboard_arrow_down" at bounding box center [229, 73] width 24 height 24
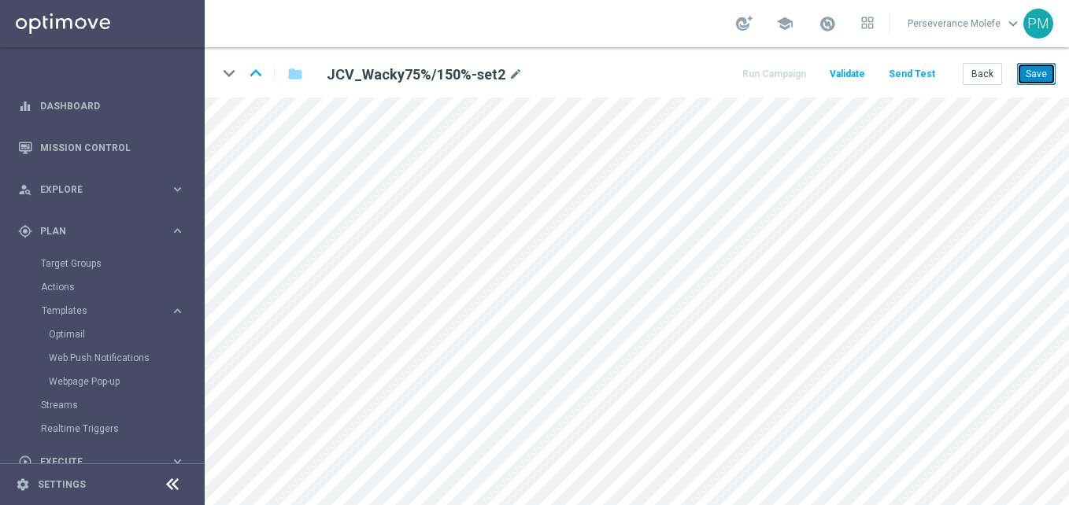
click at [1038, 63] on button "Save" at bounding box center [1036, 74] width 39 height 22
click at [992, 68] on button "Back" at bounding box center [981, 74] width 39 height 22
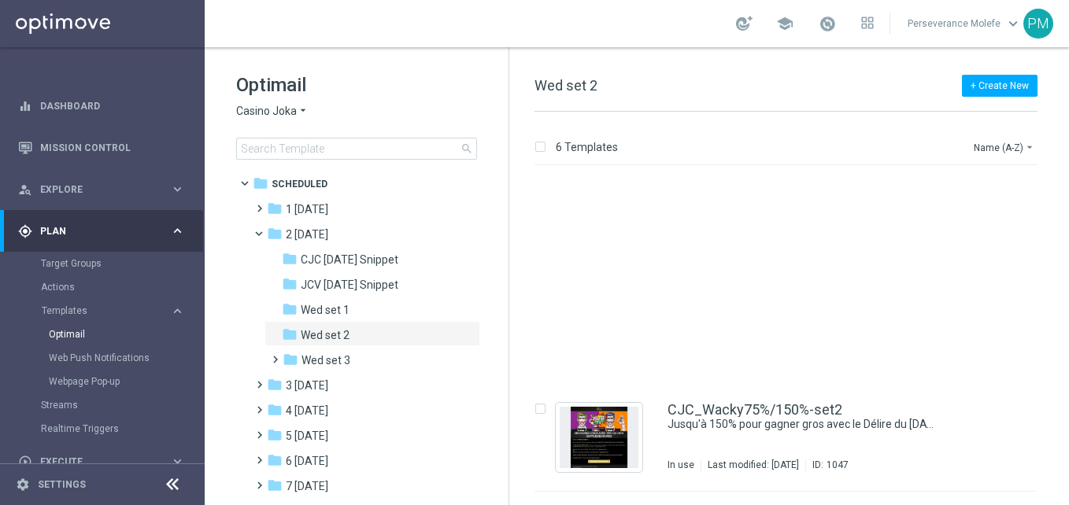
scroll to position [312, 0]
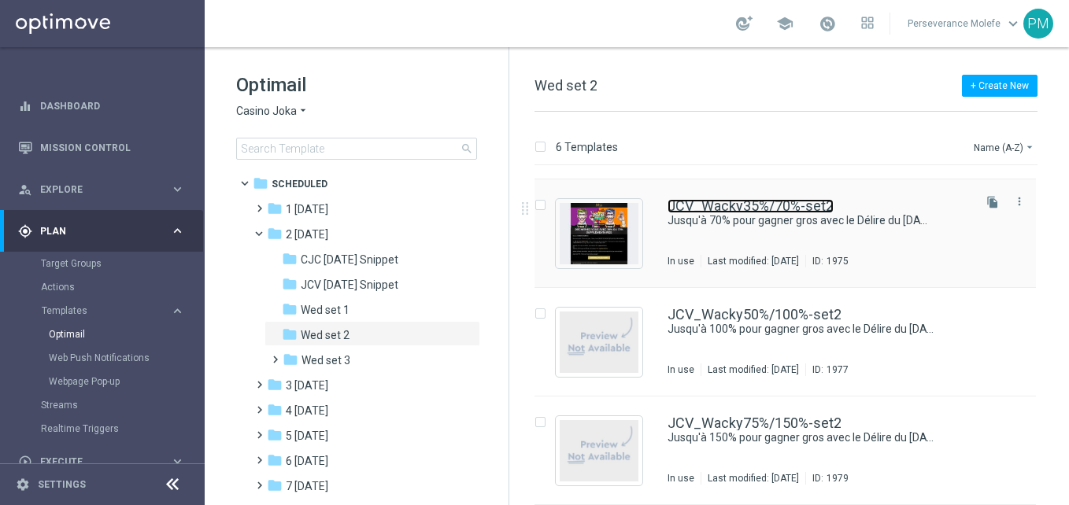
click at [741, 205] on link "JCV_Wacky35%/70%-set2" at bounding box center [750, 206] width 166 height 14
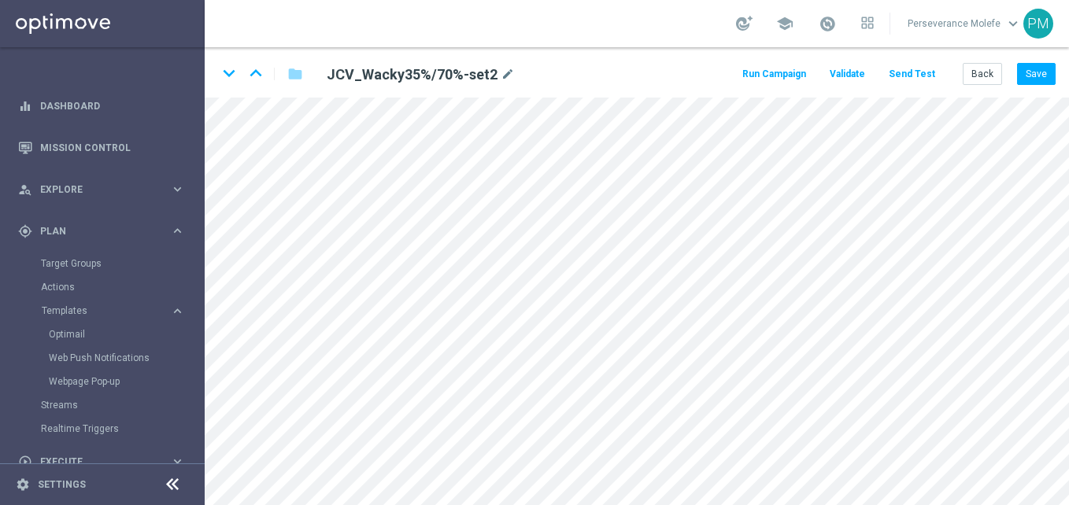
click at [216, 77] on div "keyboard_arrow_down keyboard_arrow_up folder JCV_Wacky35%/70%-set2 mode_edit Ru…" at bounding box center [637, 72] width 864 height 50
click at [226, 75] on icon "keyboard_arrow_down" at bounding box center [229, 73] width 24 height 24
click at [222, 67] on icon "keyboard_arrow_down" at bounding box center [229, 73] width 24 height 24
click at [985, 68] on button "Back" at bounding box center [981, 74] width 39 height 22
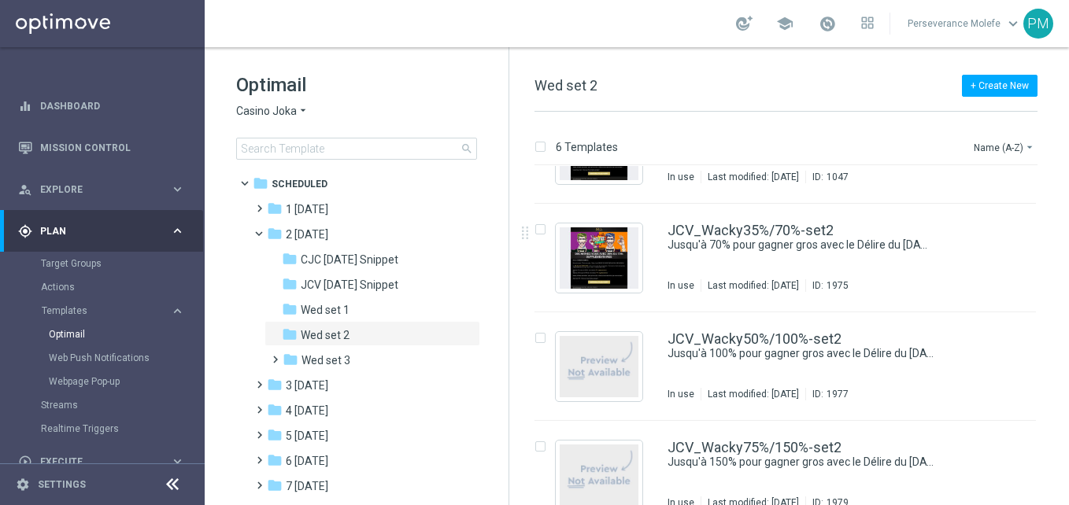
scroll to position [312, 0]
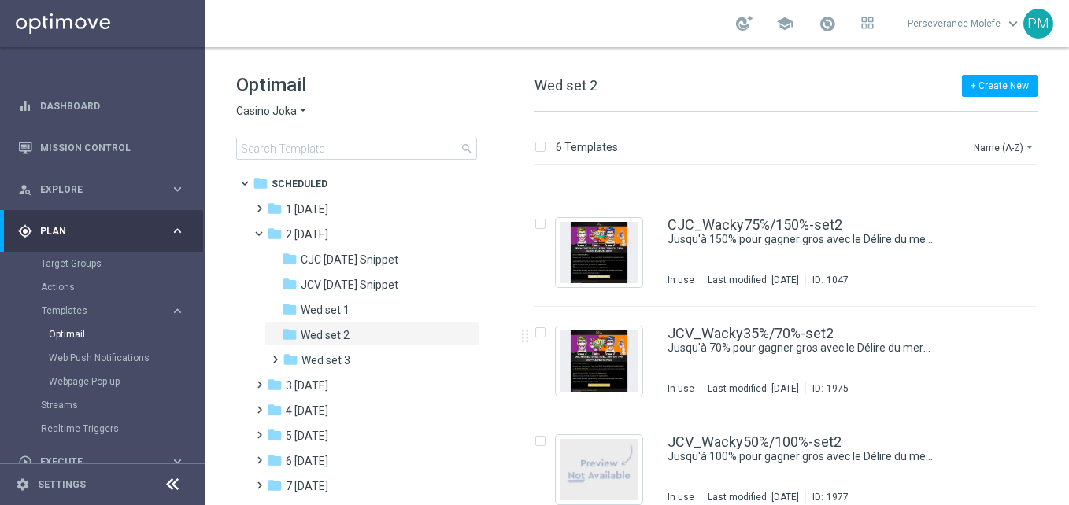
scroll to position [312, 0]
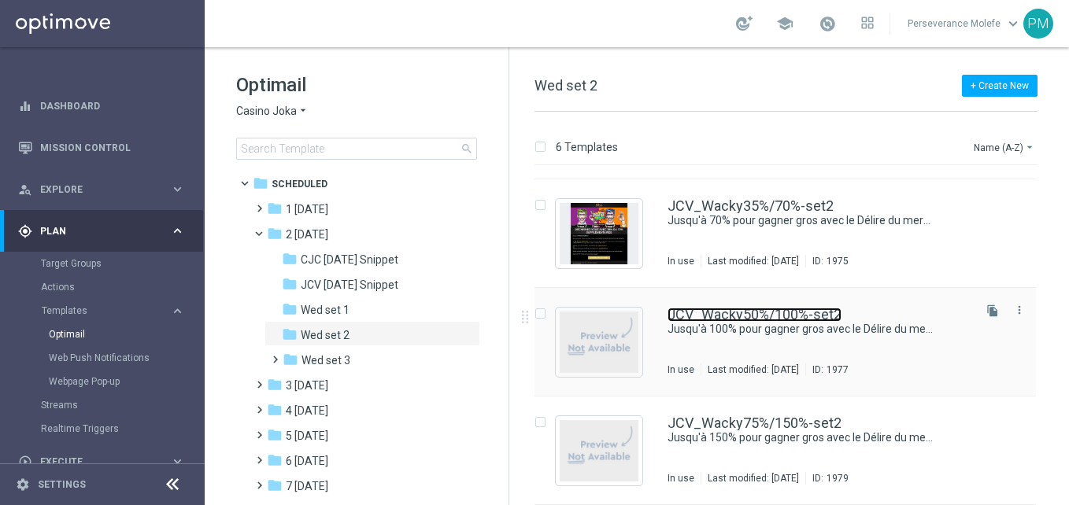
click at [675, 314] on link "JCV_Wacky50%/100%-set2" at bounding box center [754, 315] width 174 height 14
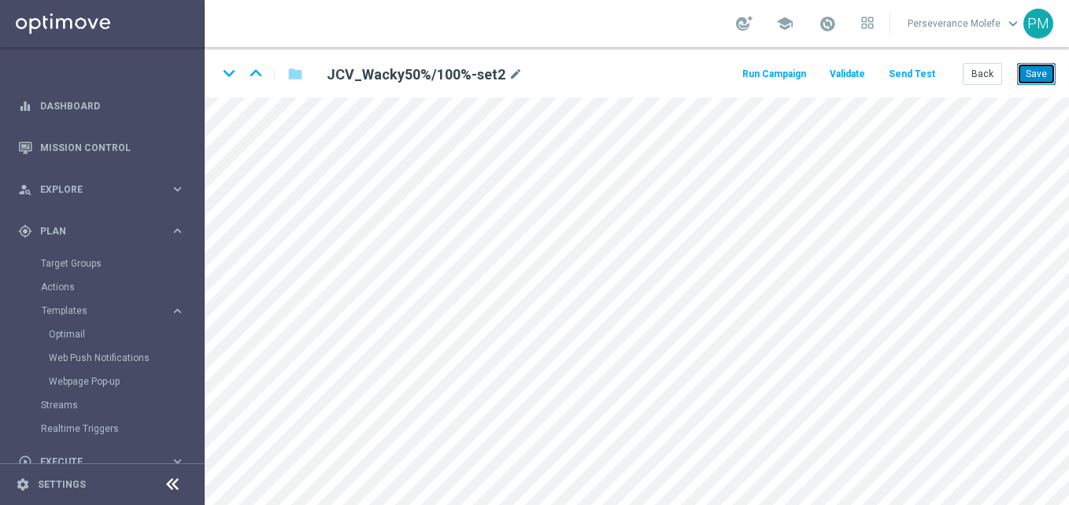
click at [1048, 80] on button "Save" at bounding box center [1036, 74] width 39 height 22
click at [235, 72] on icon "keyboard_arrow_down" at bounding box center [229, 73] width 24 height 24
click at [1038, 83] on button "Save" at bounding box center [1036, 74] width 39 height 22
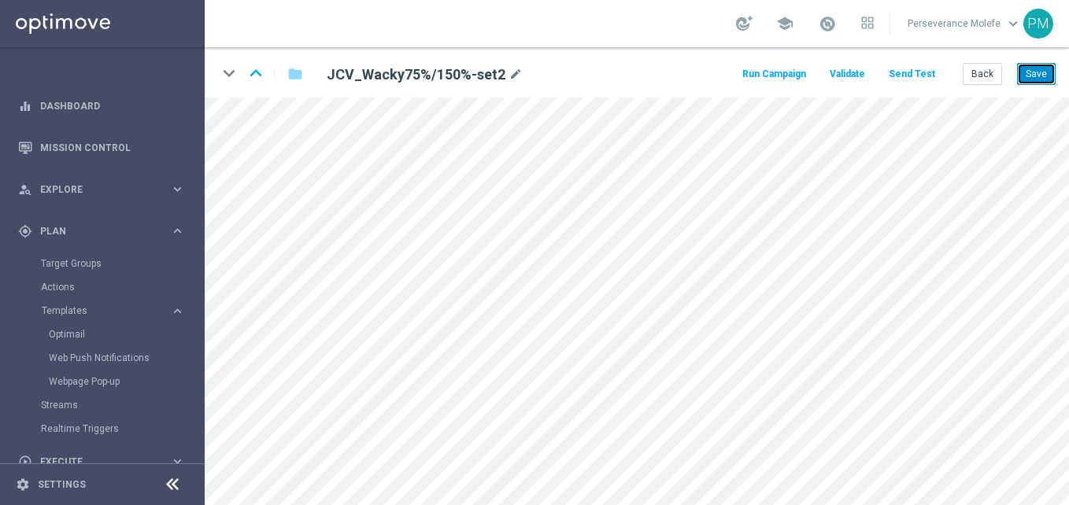
click at [1038, 83] on button "Save" at bounding box center [1036, 74] width 39 height 22
click at [963, 82] on div "Run Campaign Validate Send Test Back Save" at bounding box center [898, 74] width 316 height 22
click at [967, 79] on button "Back" at bounding box center [981, 74] width 39 height 22
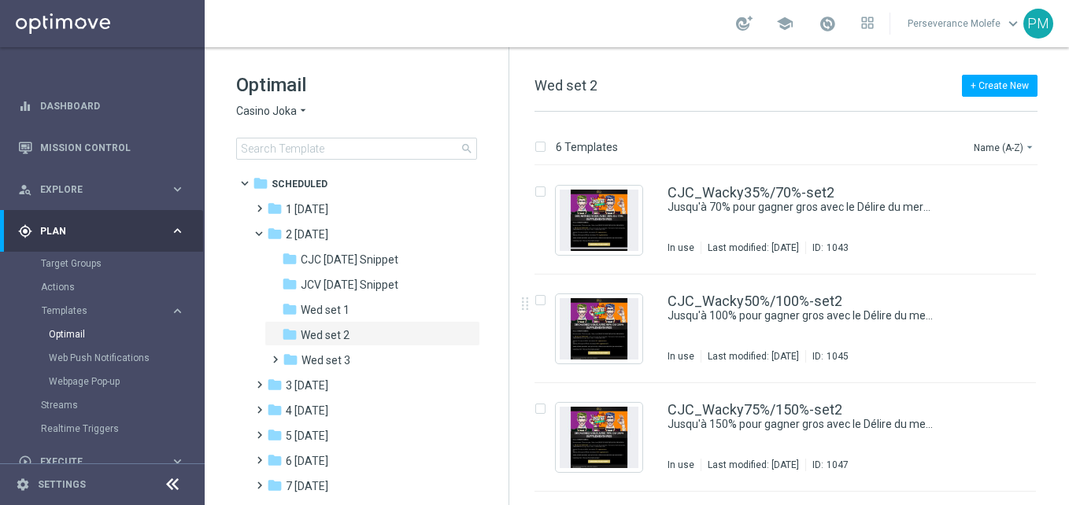
click at [306, 111] on icon "arrow_drop_down" at bounding box center [303, 111] width 13 height 15
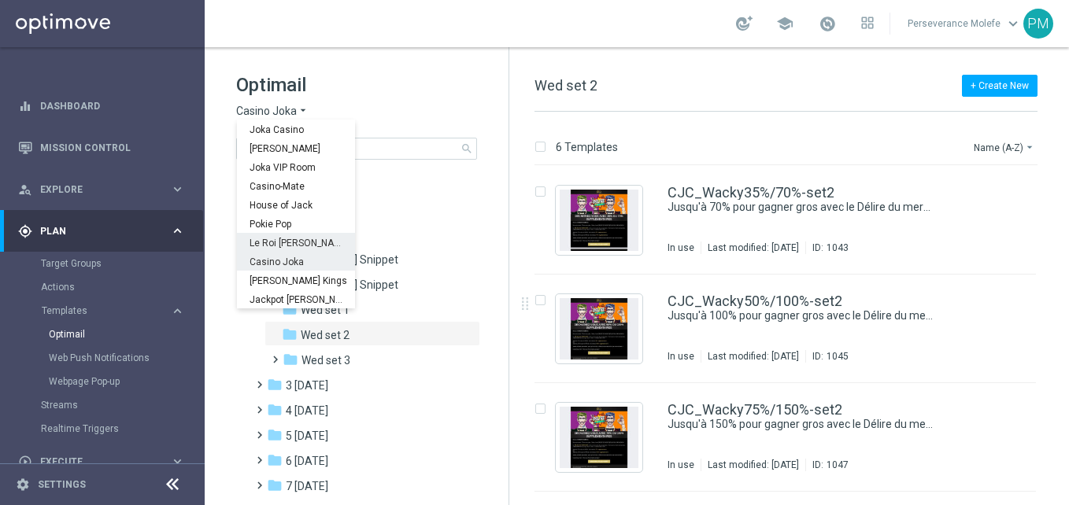
click at [0, 0] on span "Le Roi Johnny" at bounding box center [0, 0] width 0 height 0
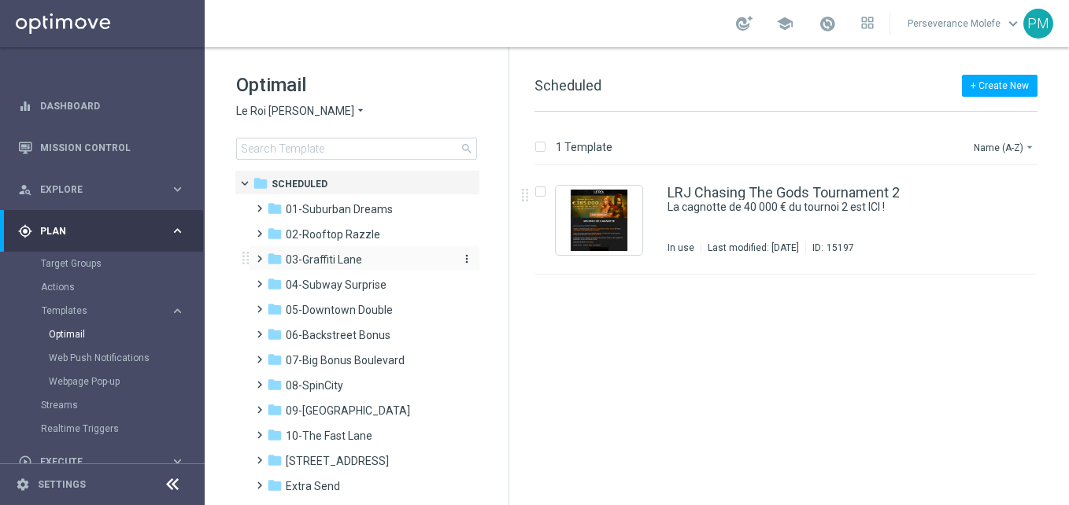
click at [344, 267] on div "folder 03-Graffiti Lane" at bounding box center [357, 260] width 181 height 18
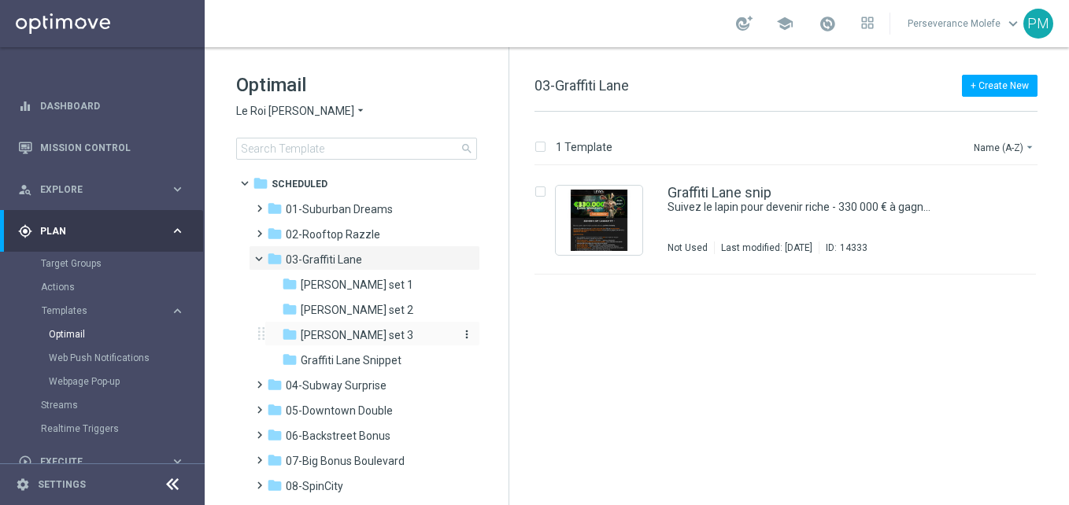
click at [328, 332] on span "Graff set 3" at bounding box center [357, 335] width 113 height 14
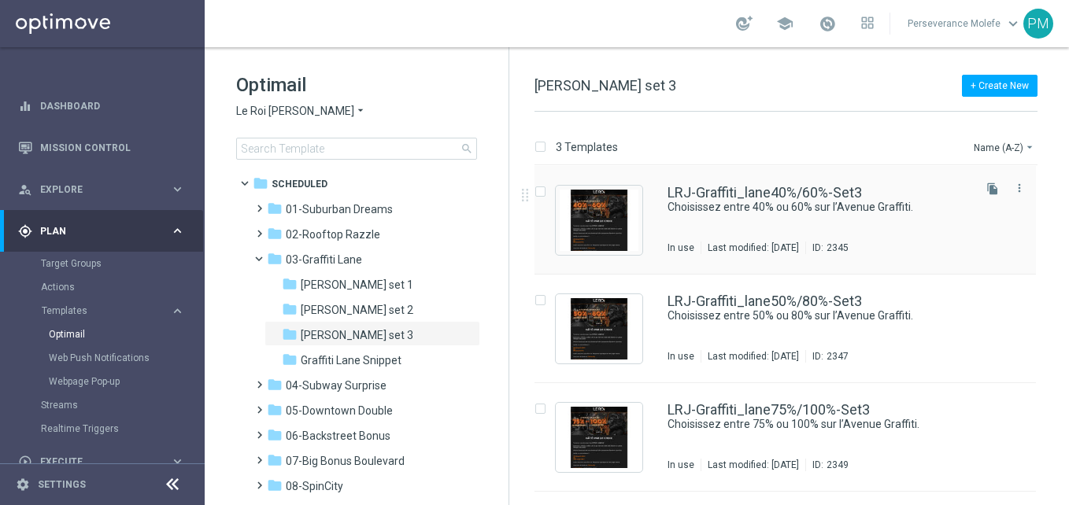
click at [711, 175] on div "LRJ-Graffiti_lane40%/60%-Set3 Choisissez entre 40% ou 60% sur l’Avenue Graffiti…" at bounding box center [784, 220] width 501 height 109
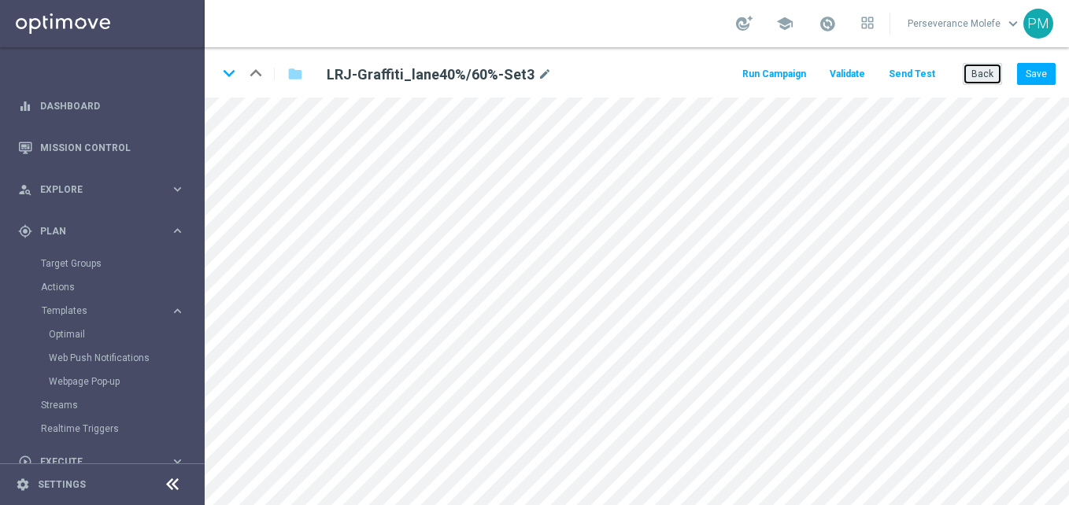
click at [974, 76] on button "Back" at bounding box center [981, 74] width 39 height 22
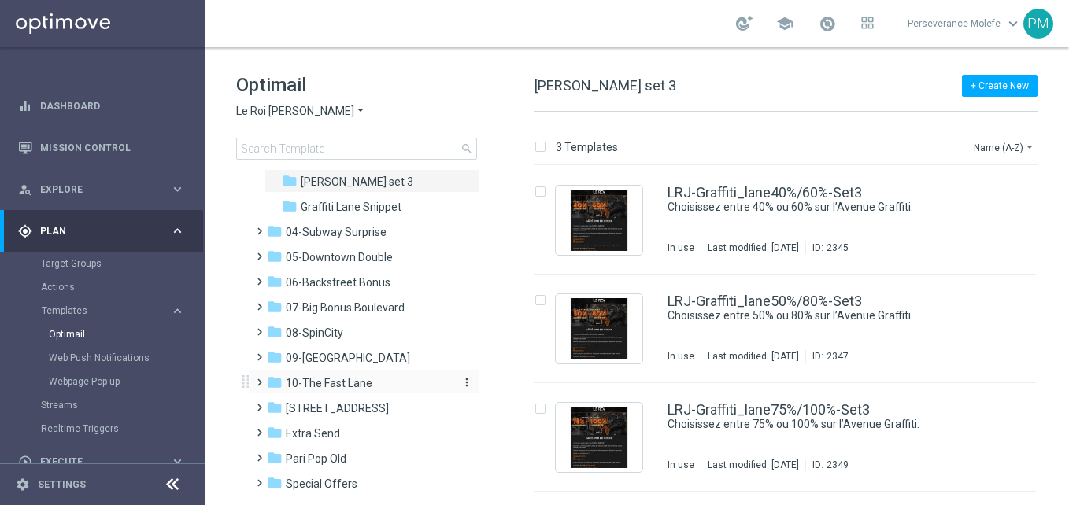
scroll to position [157, 0]
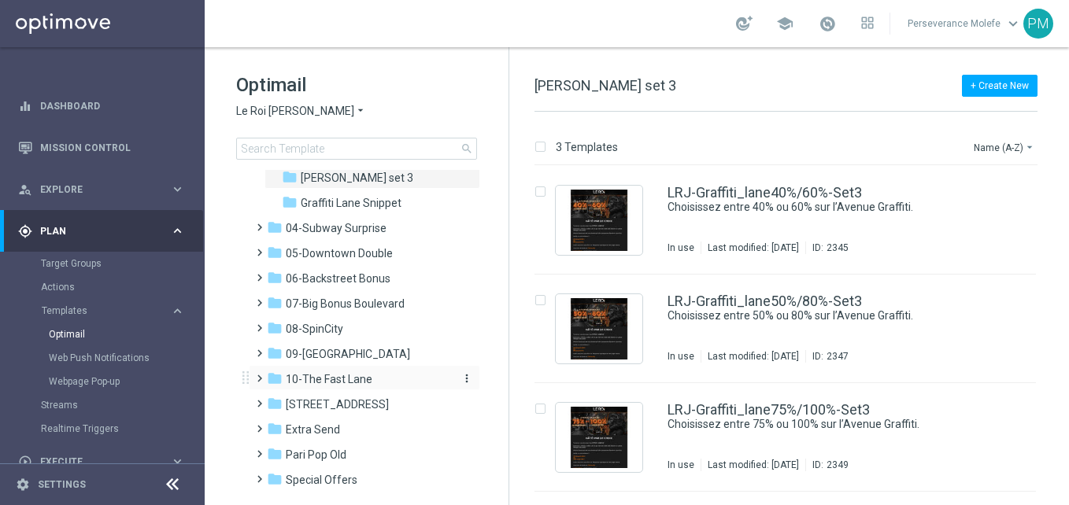
click at [384, 376] on div "folder 10-The Fast Lane" at bounding box center [357, 380] width 181 height 18
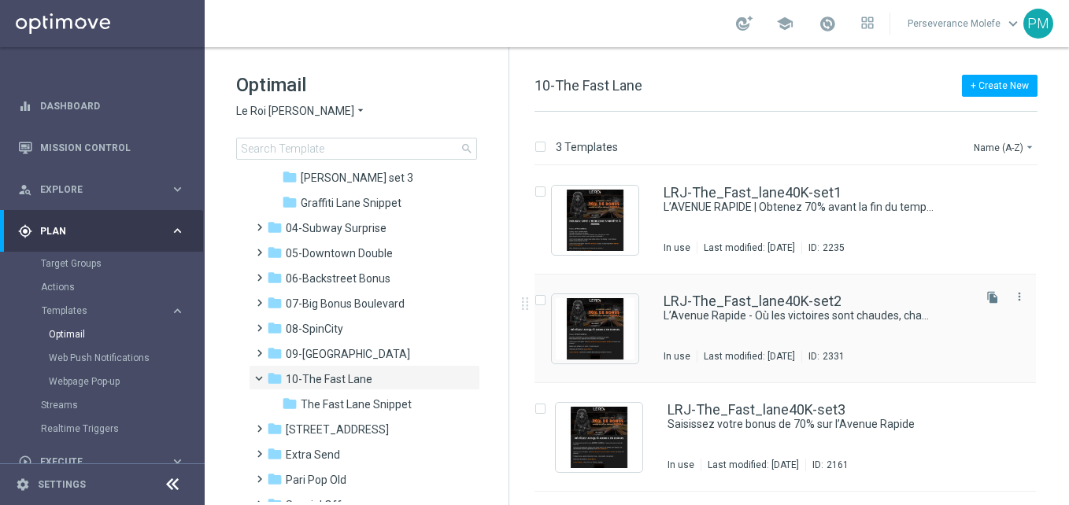
click at [745, 292] on div "LRJ-The_Fast_lane40K-set2 L’Avenue Rapide - Où les victoires sont chaudes, chau…" at bounding box center [784, 329] width 501 height 109
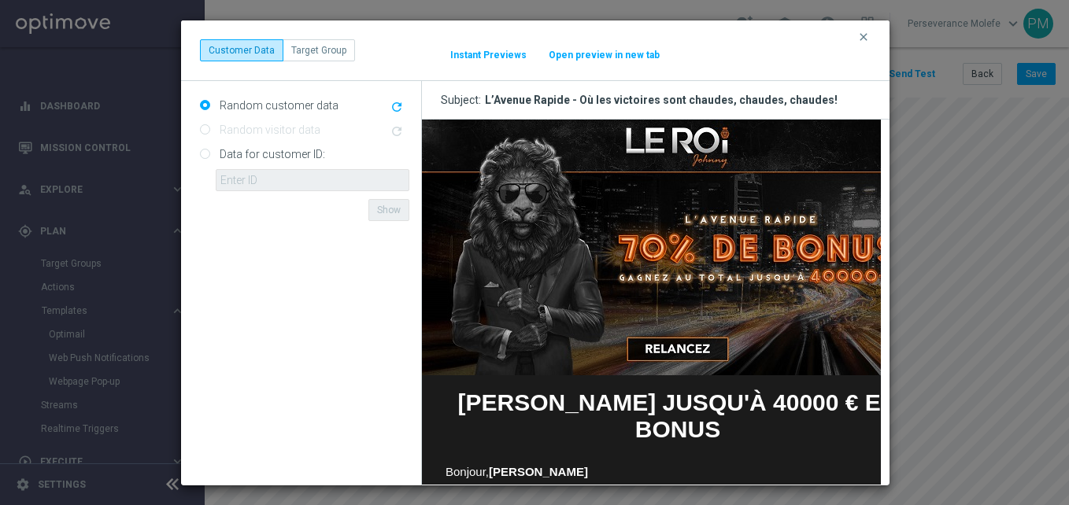
click at [615, 56] on button "Open preview in new tab" at bounding box center [604, 55] width 113 height 13
click at [863, 36] on icon "clear" at bounding box center [863, 37] width 13 height 13
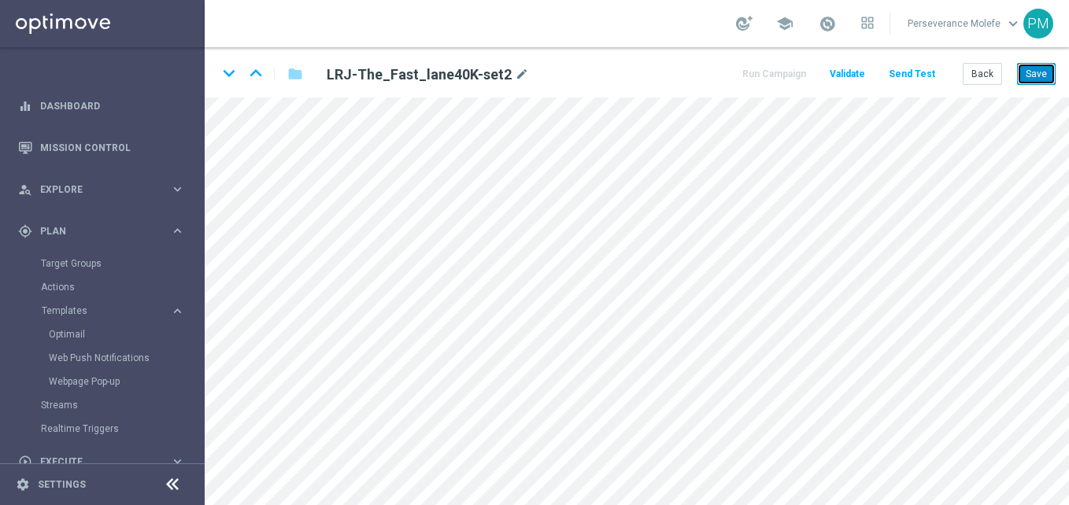
click at [1025, 69] on button "Save" at bounding box center [1036, 74] width 39 height 22
click at [1048, 80] on button "Save" at bounding box center [1036, 74] width 39 height 22
click at [992, 79] on button "Back" at bounding box center [981, 74] width 39 height 22
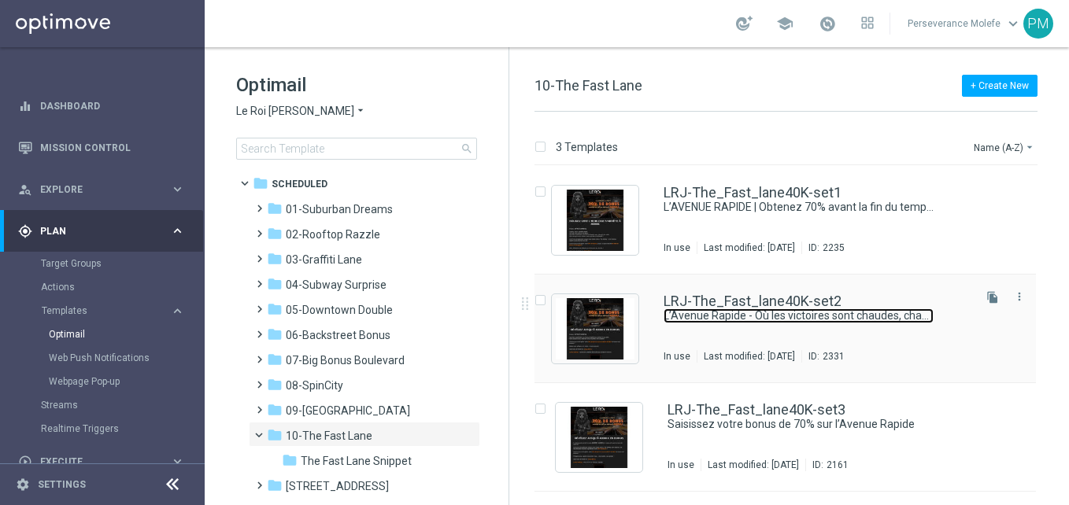
click at [730, 319] on link "L’Avenue Rapide - Où les victoires sont chaudes, chaudes, chaudes!" at bounding box center [798, 315] width 270 height 15
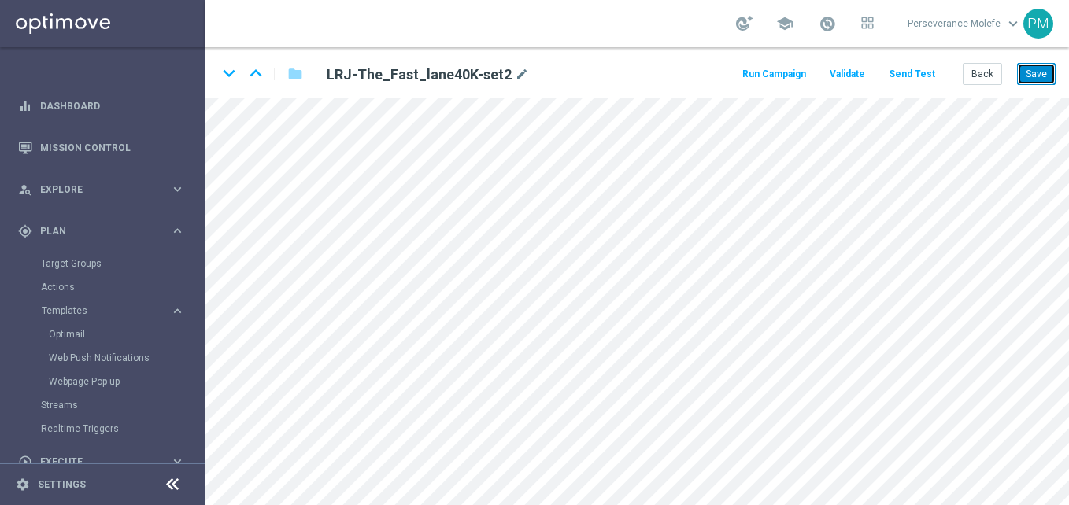
click at [1051, 79] on button "Save" at bounding box center [1036, 74] width 39 height 22
click at [940, 76] on div "Run Campaign Validate Send Test Back Save" at bounding box center [898, 74] width 316 height 22
click at [930, 75] on button "Send Test" at bounding box center [911, 74] width 51 height 21
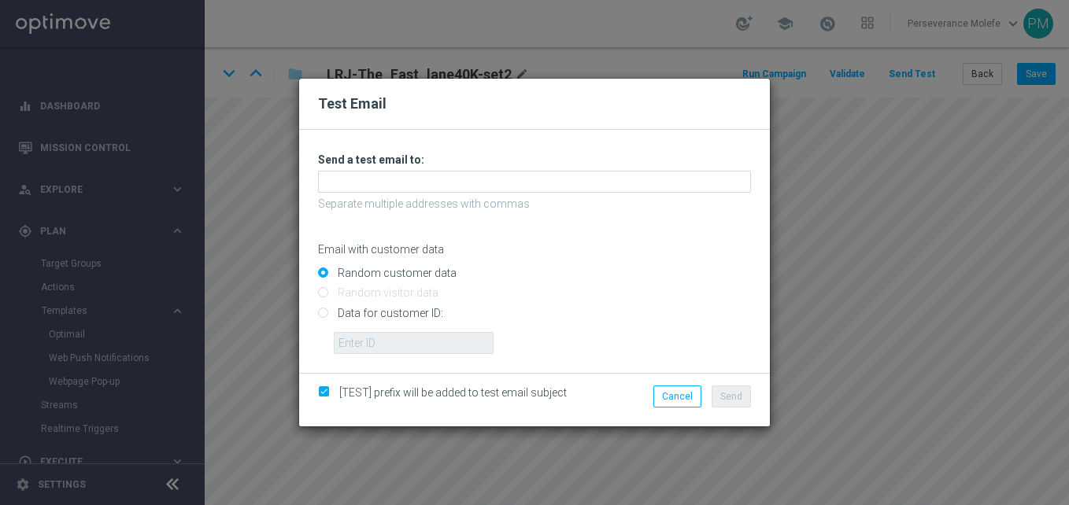
click at [479, 163] on h3 "Send a test email to:" at bounding box center [534, 160] width 433 height 14
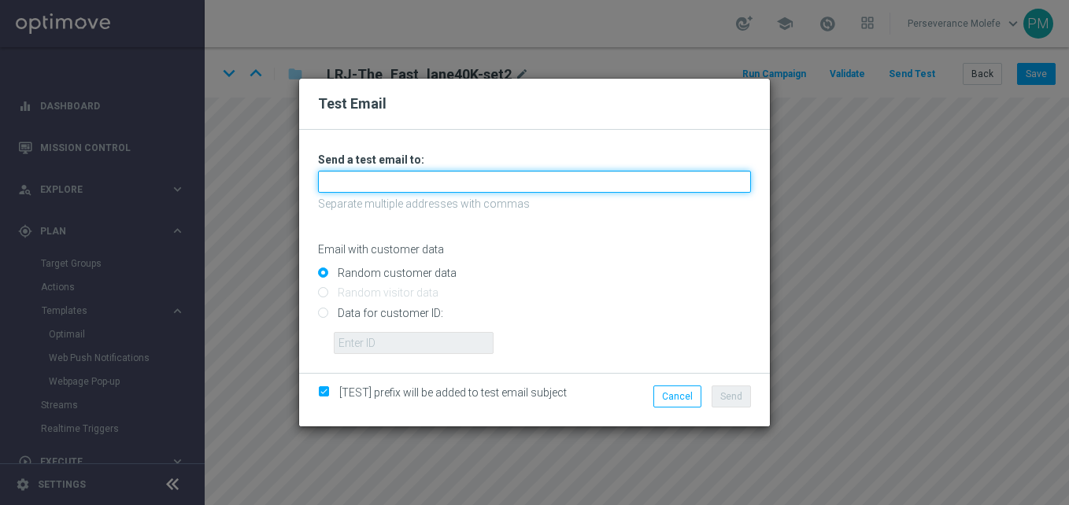
click at [480, 177] on input "text" at bounding box center [534, 182] width 433 height 22
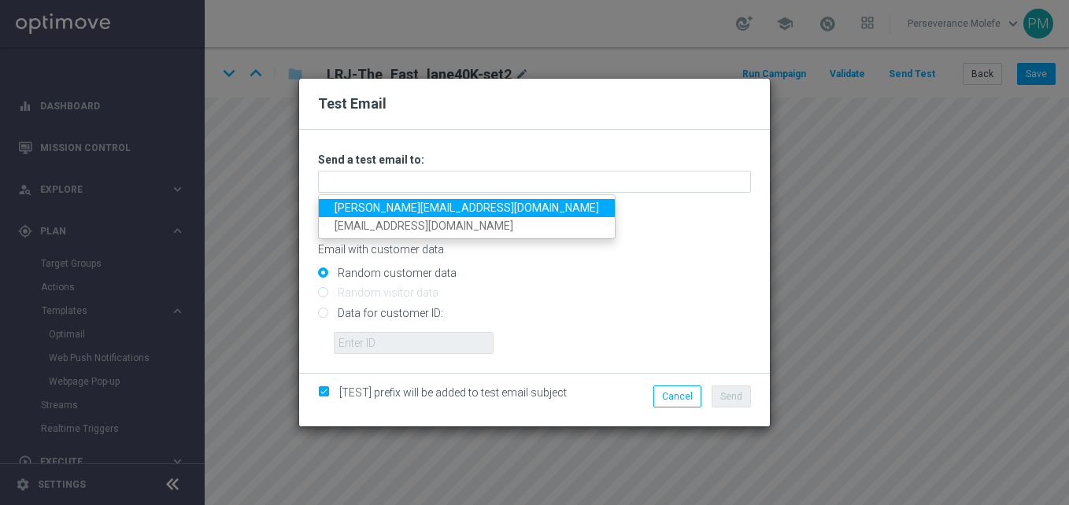
click at [448, 209] on link "Madeleine@viva-vision.net" at bounding box center [467, 208] width 296 height 18
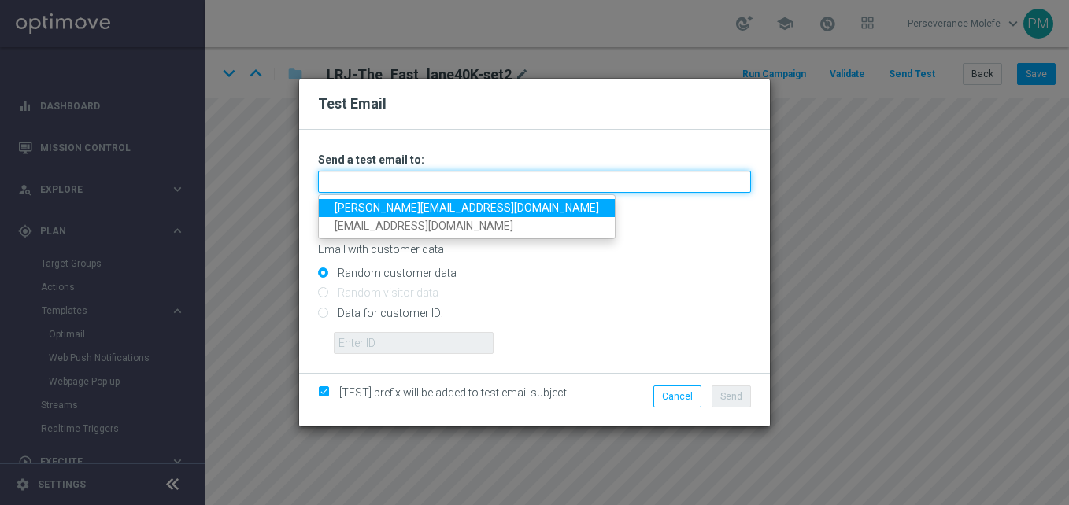
type input "Madeleine@viva-vision.net"
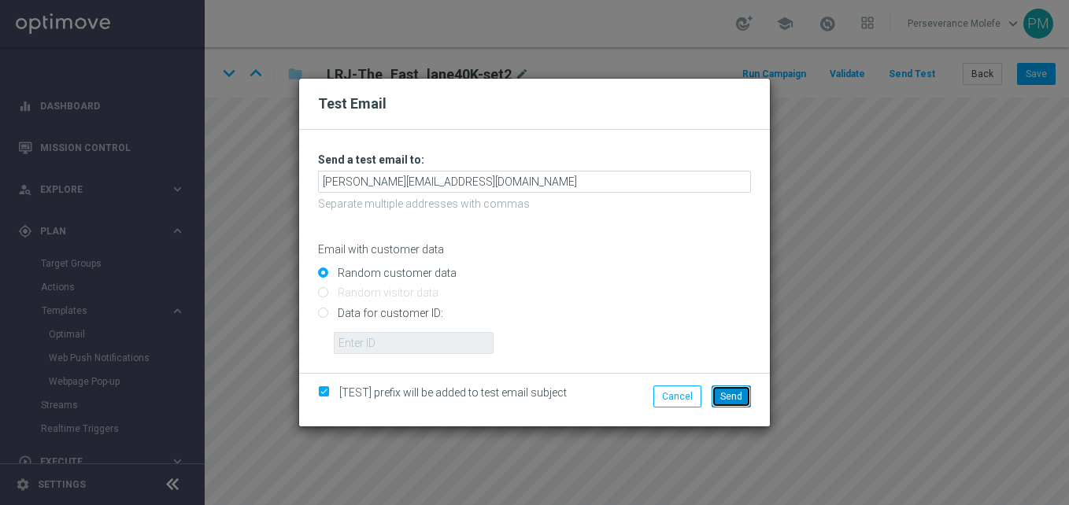
click at [733, 392] on span "Send" at bounding box center [731, 396] width 22 height 11
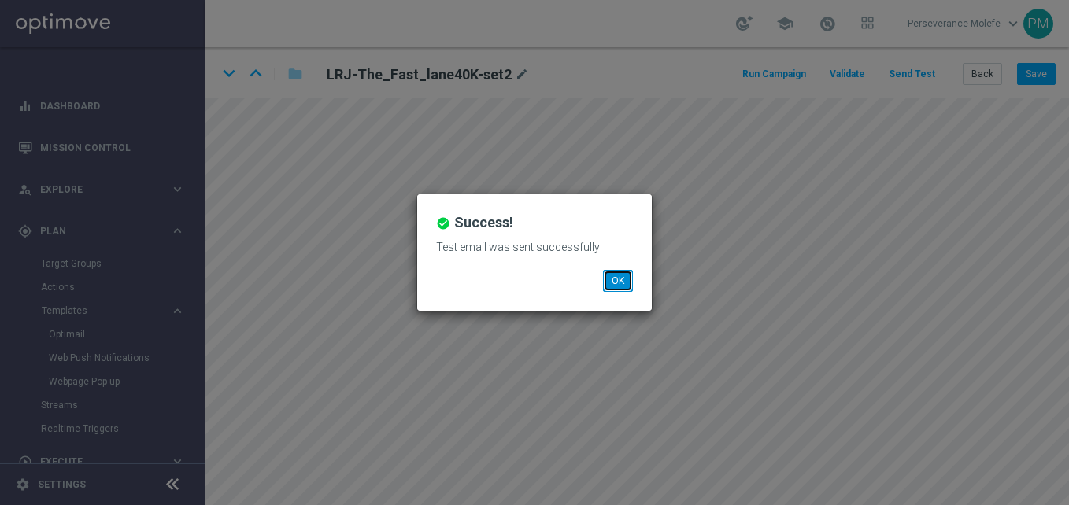
click at [612, 281] on button "OK" at bounding box center [618, 281] width 30 height 22
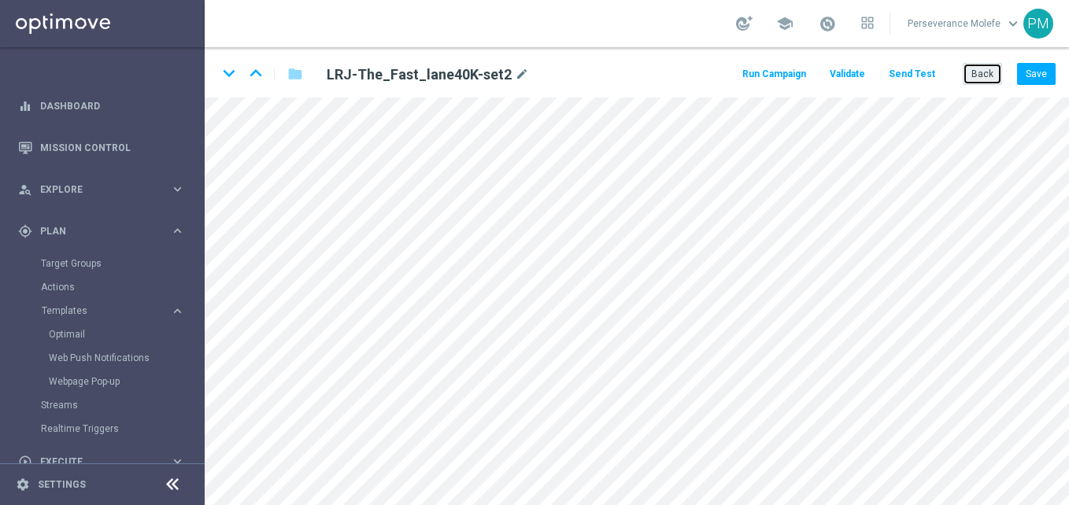
click at [988, 75] on button "Back" at bounding box center [981, 74] width 39 height 22
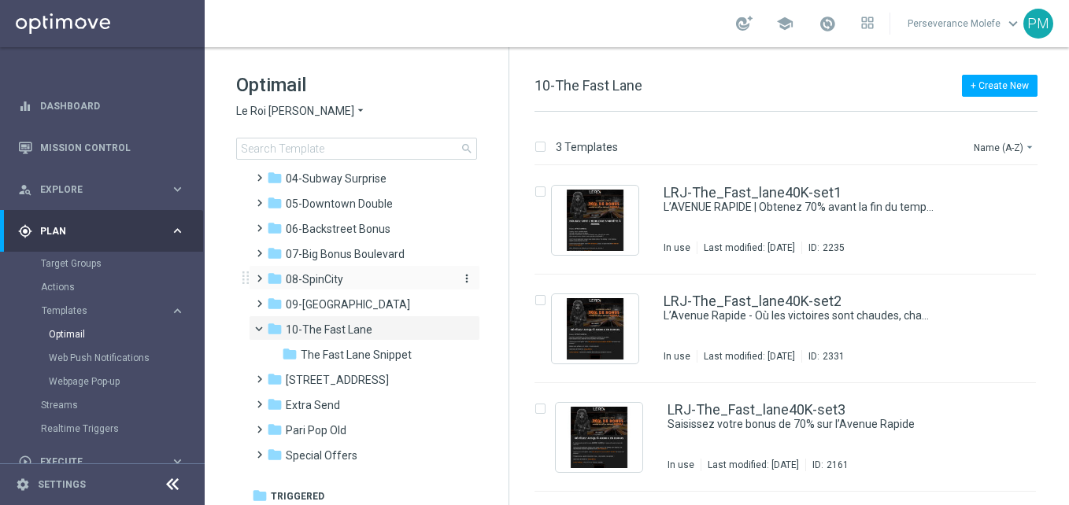
scroll to position [112, 0]
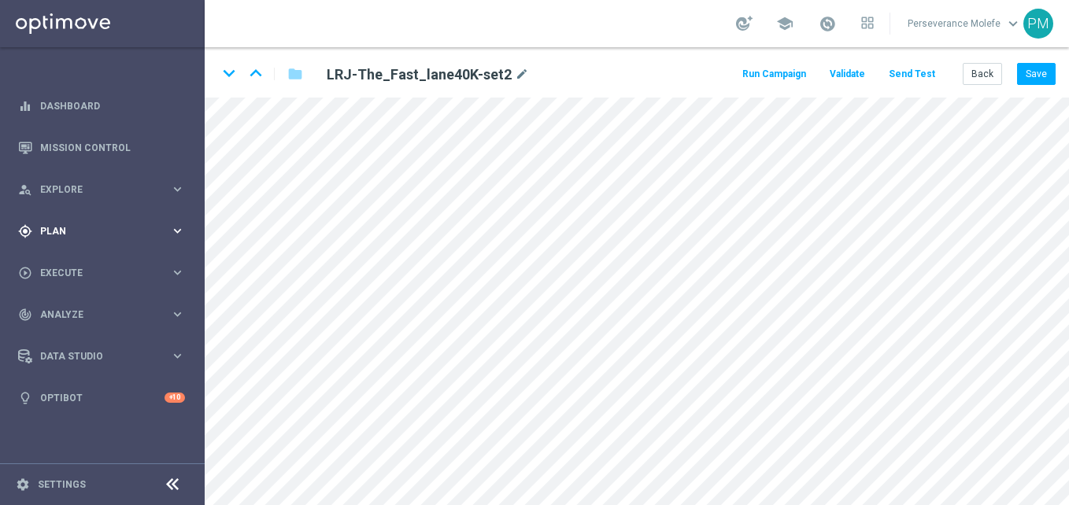
click at [87, 227] on span "Plan" at bounding box center [105, 231] width 130 height 9
click at [66, 313] on span "Templates" at bounding box center [98, 310] width 113 height 9
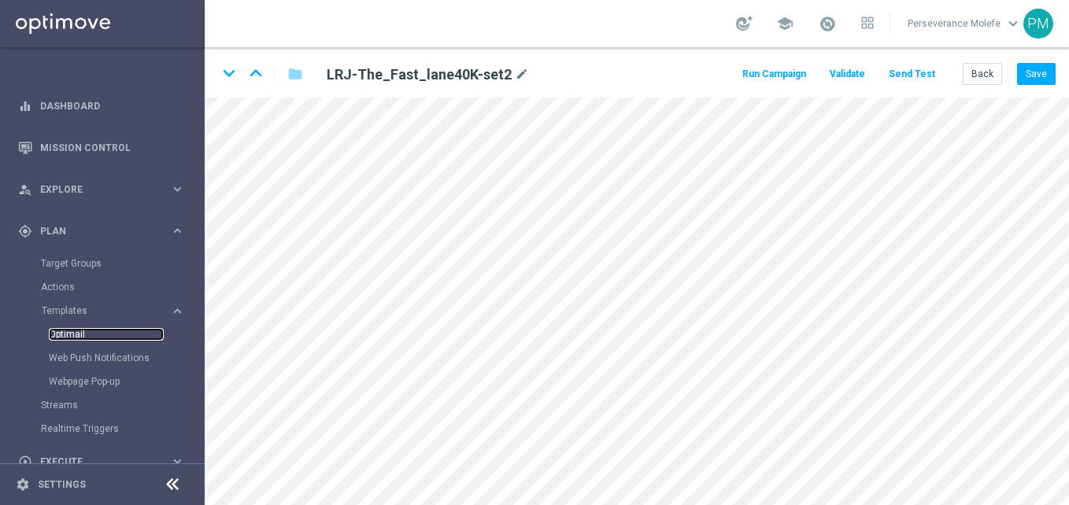
click at [76, 331] on link "Optimail" at bounding box center [106, 334] width 115 height 13
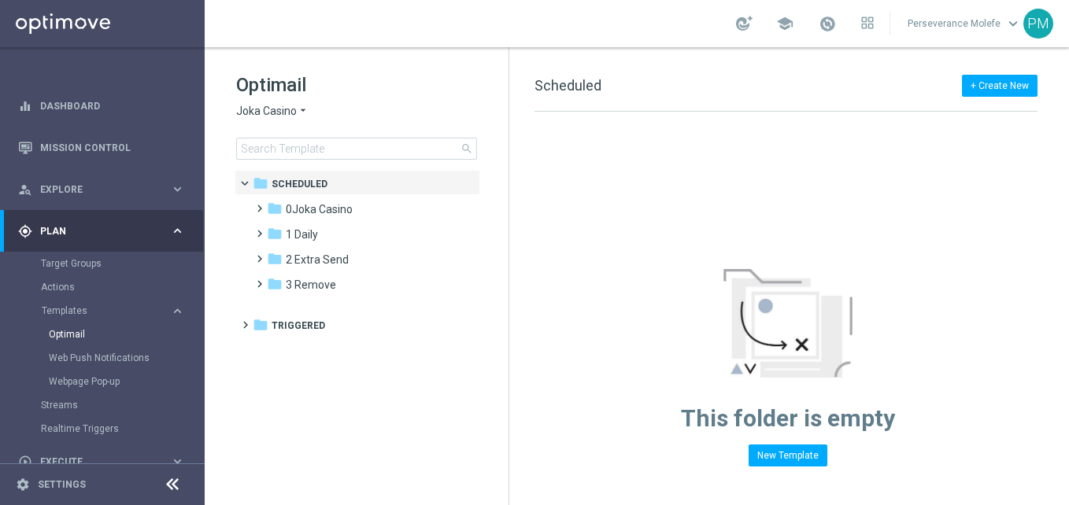
click at [259, 116] on span "Joka Casino" at bounding box center [266, 111] width 61 height 15
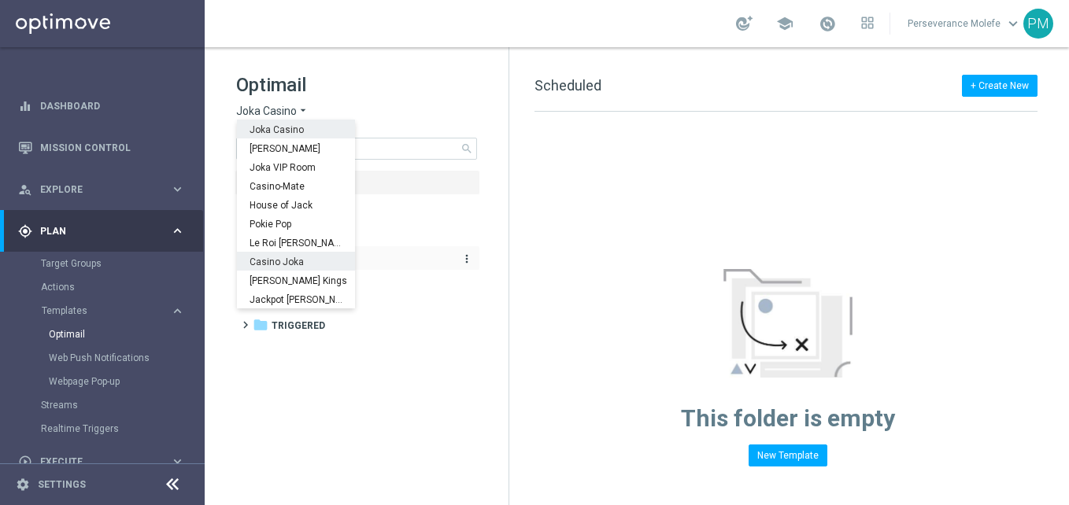
click at [0, 0] on span "Casino Joka" at bounding box center [0, 0] width 0 height 0
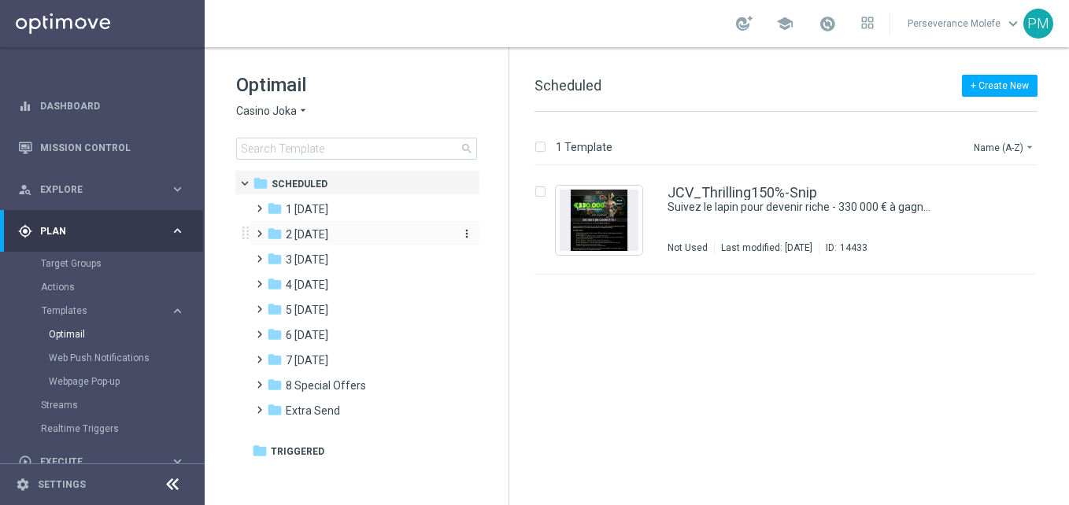
click at [342, 242] on div "folder 2 Wednesday" at bounding box center [357, 235] width 181 height 18
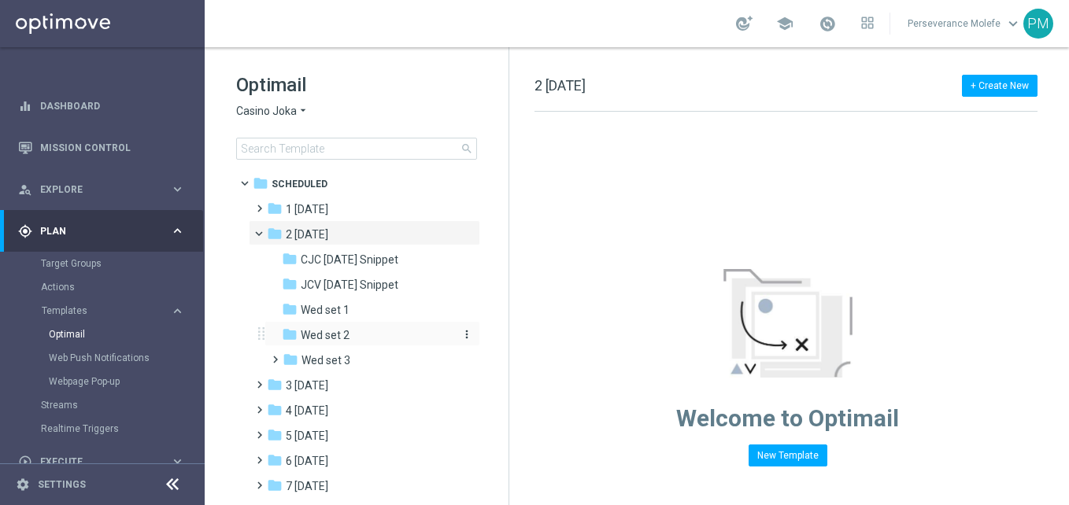
click at [373, 334] on div "folder Wed set 2" at bounding box center [366, 336] width 168 height 18
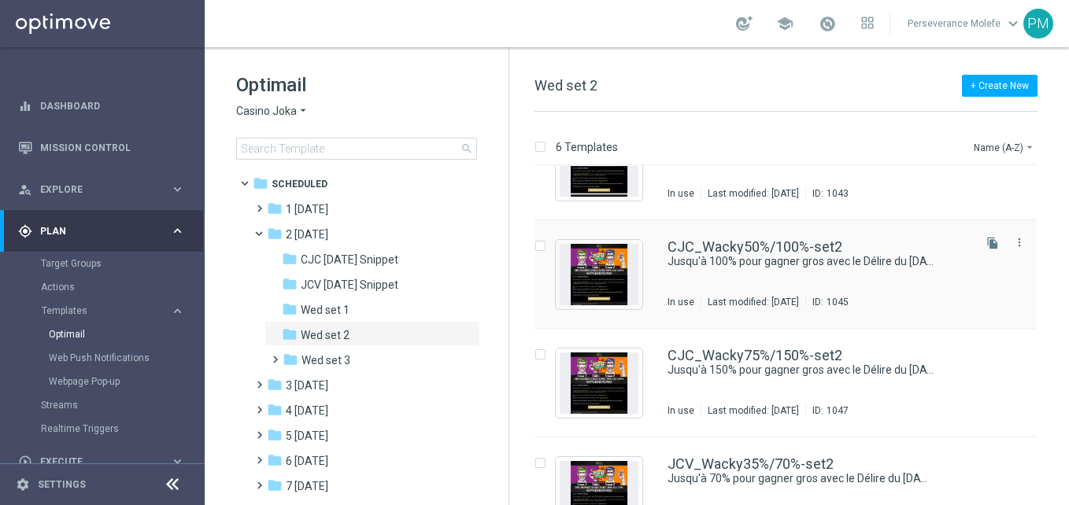
scroll to position [79, 0]
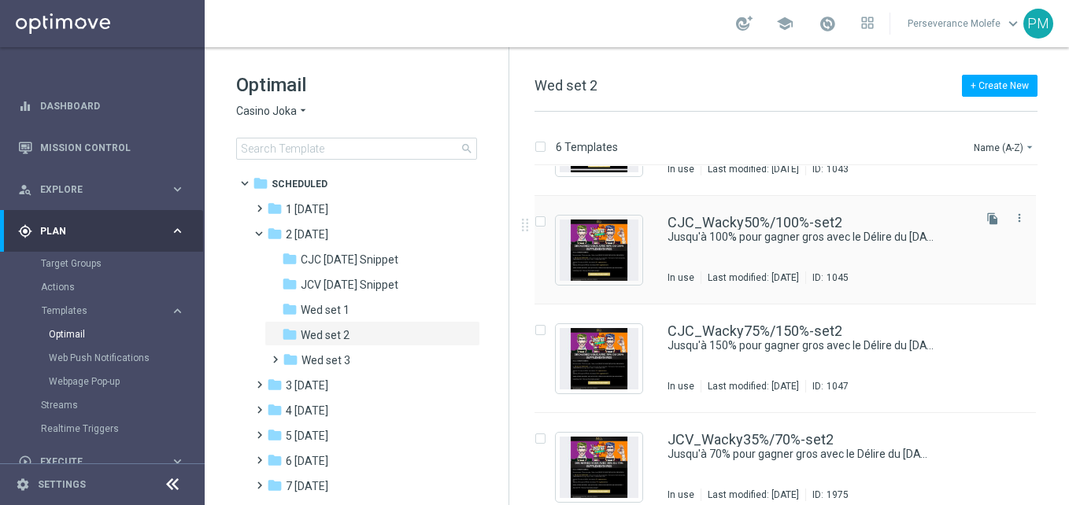
click at [741, 212] on div "CJC_Wacky50%/100%-set2 Jusqu'à 100% pour gagner gros avec le Délire du mercredi…" at bounding box center [784, 250] width 501 height 109
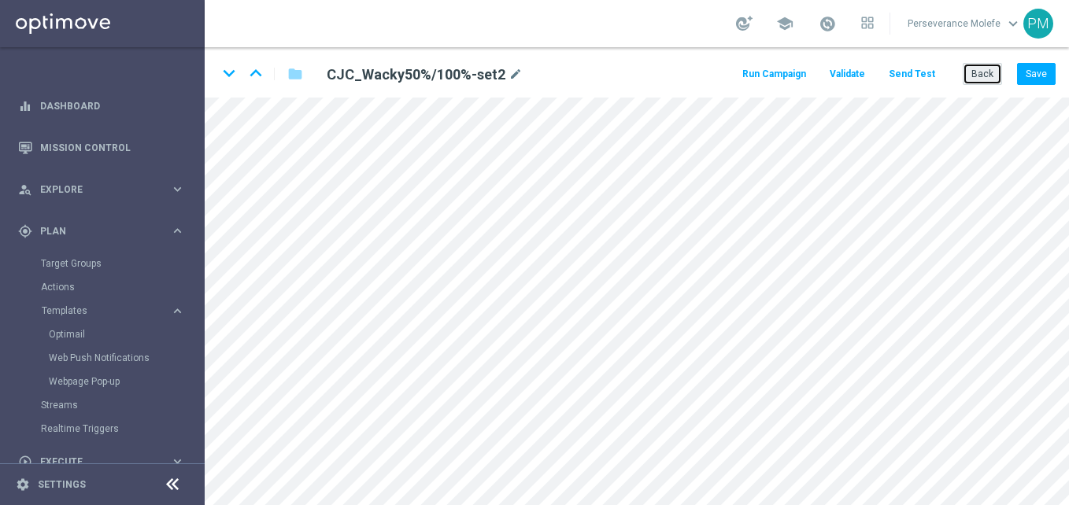
click at [981, 83] on button "Back" at bounding box center [981, 74] width 39 height 22
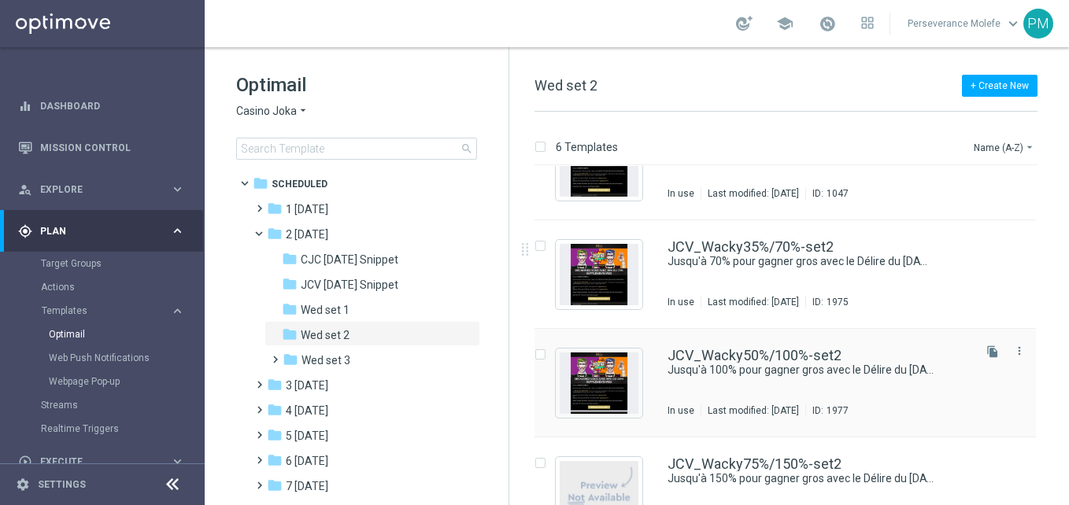
scroll to position [312, 0]
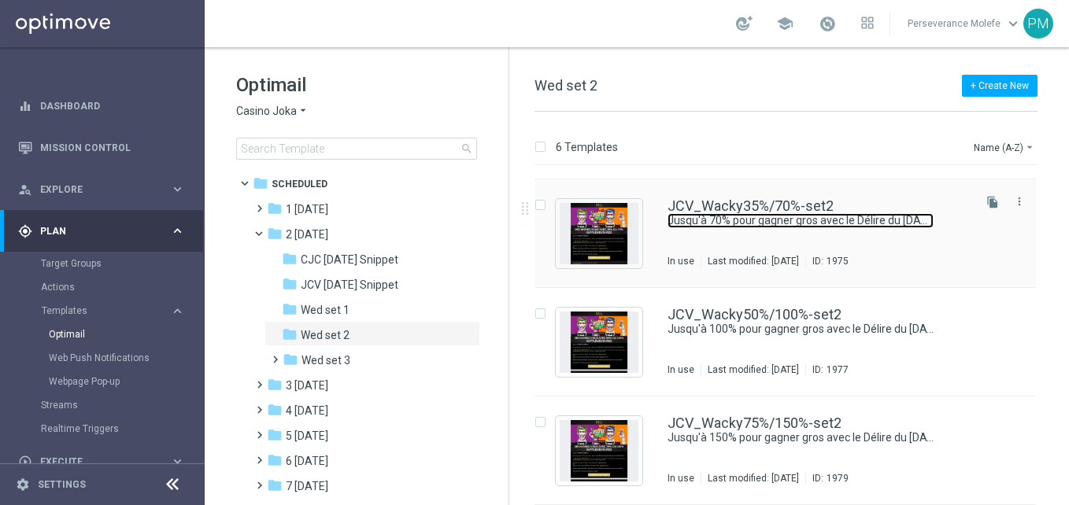
click at [736, 214] on link "Jusqu'à 70% pour gagner gros avec le Délire du mercredi !" at bounding box center [800, 220] width 266 height 15
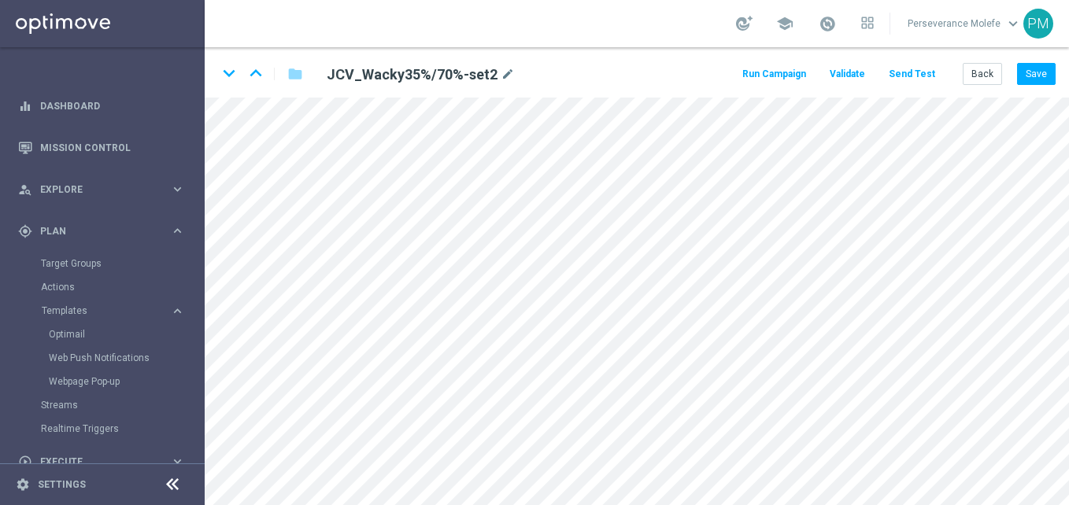
click at [924, 77] on button "Send Test" at bounding box center [911, 74] width 51 height 21
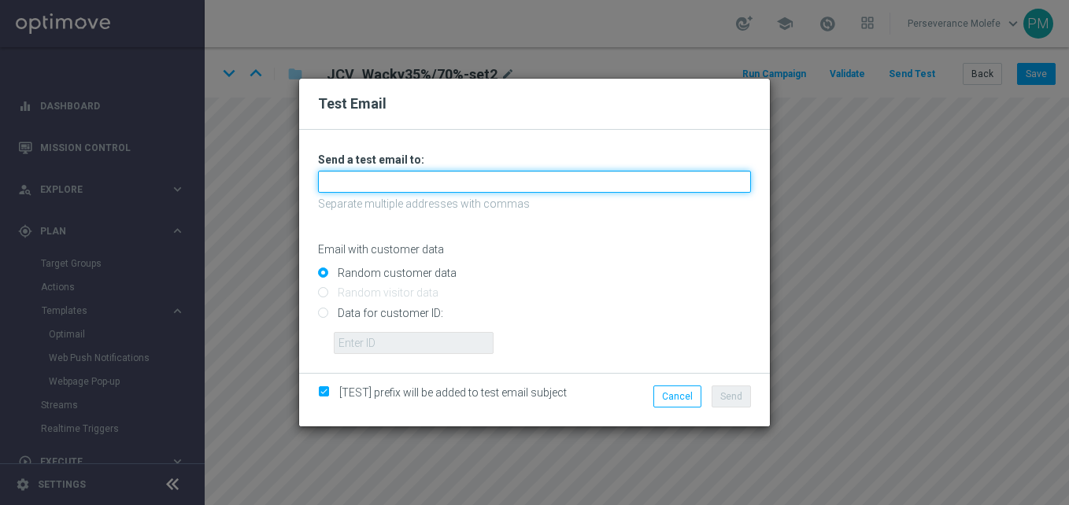
click at [551, 173] on input "text" at bounding box center [534, 182] width 433 height 22
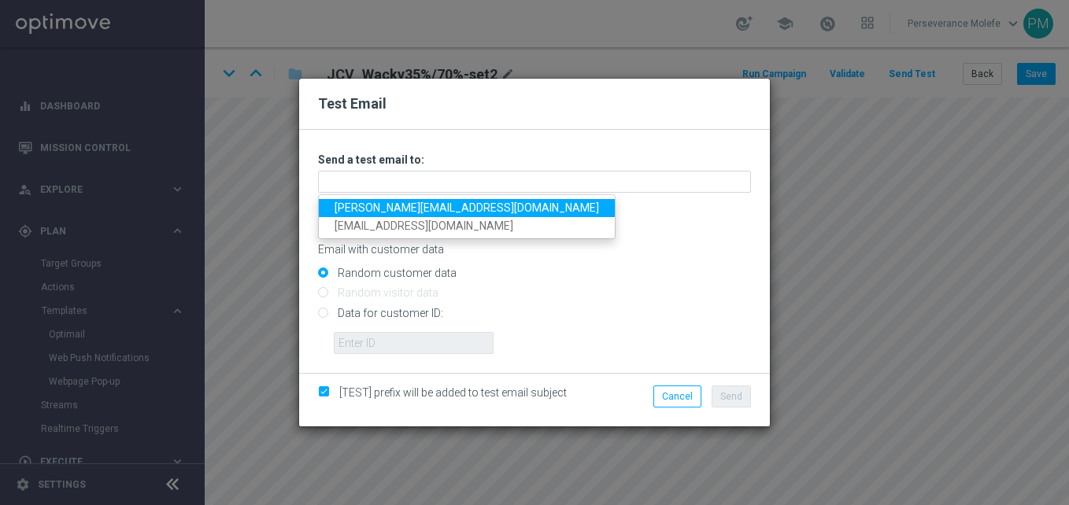
click at [455, 203] on link "Madeleine@viva-vision.net" at bounding box center [467, 208] width 296 height 18
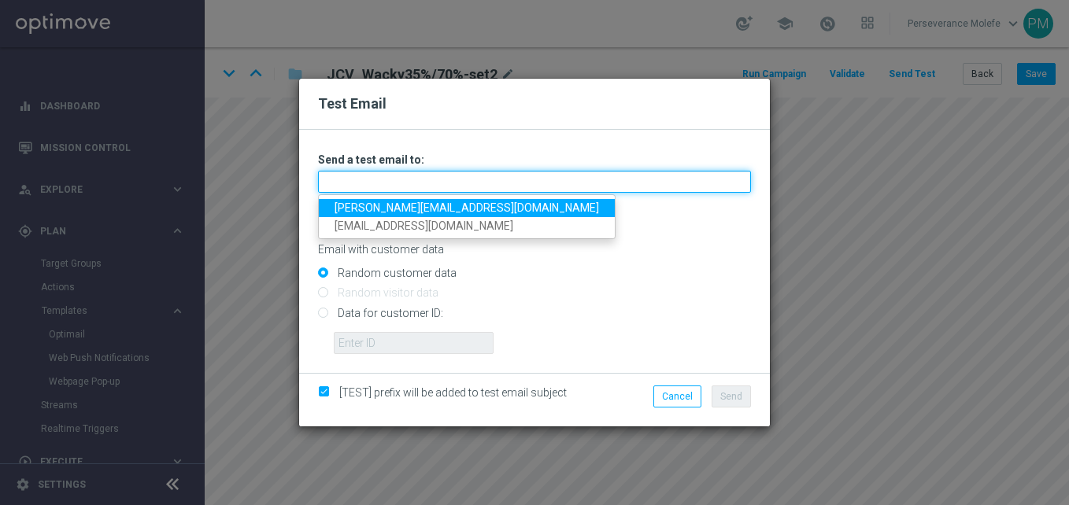
type input "Madeleine@viva-vision.net"
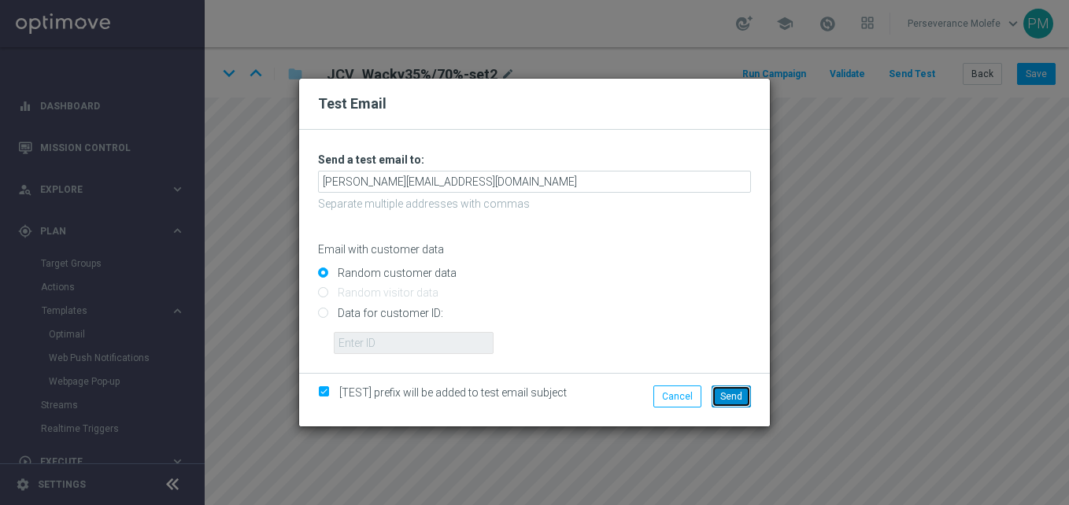
click at [733, 396] on span "Send" at bounding box center [731, 396] width 22 height 11
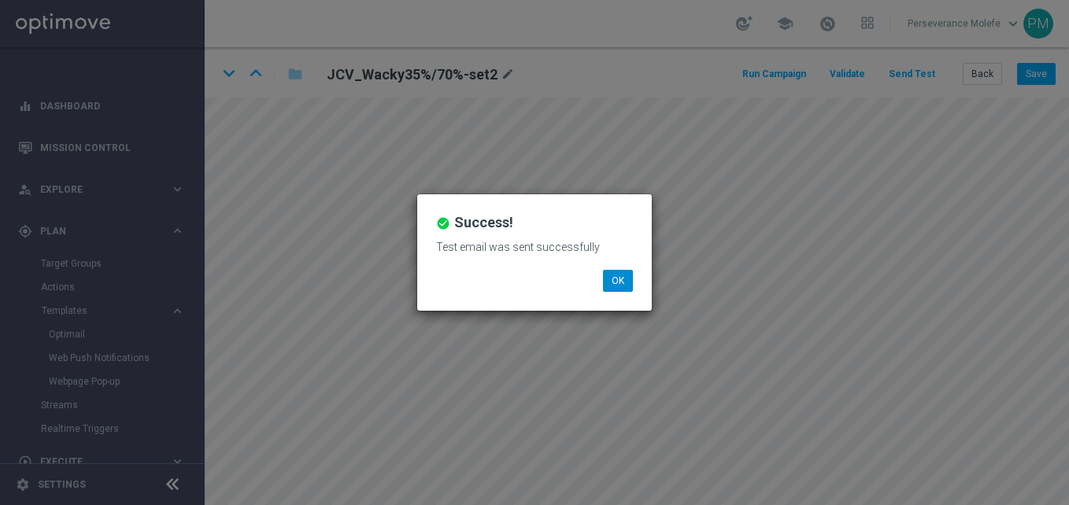
click at [604, 272] on li "OK" at bounding box center [618, 281] width 38 height 22
click at [609, 279] on button "OK" at bounding box center [618, 281] width 30 height 22
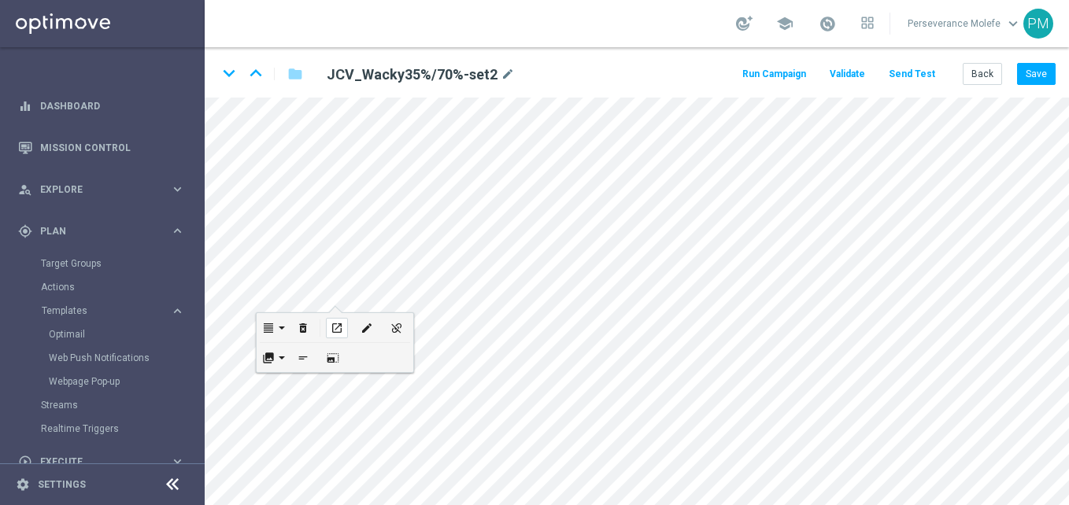
click at [337, 329] on icon "open_in_new" at bounding box center [337, 328] width 12 height 13
